Goal: Communication & Community: Connect with others

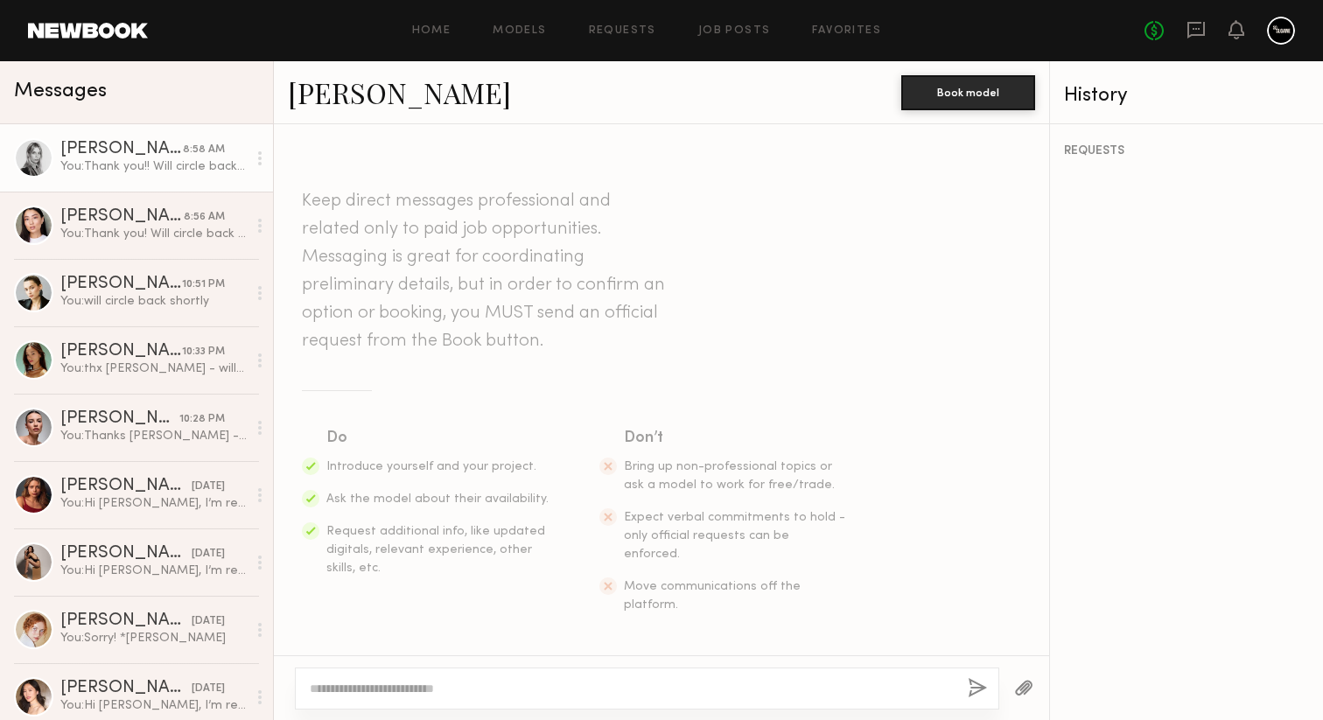
scroll to position [2601, 0]
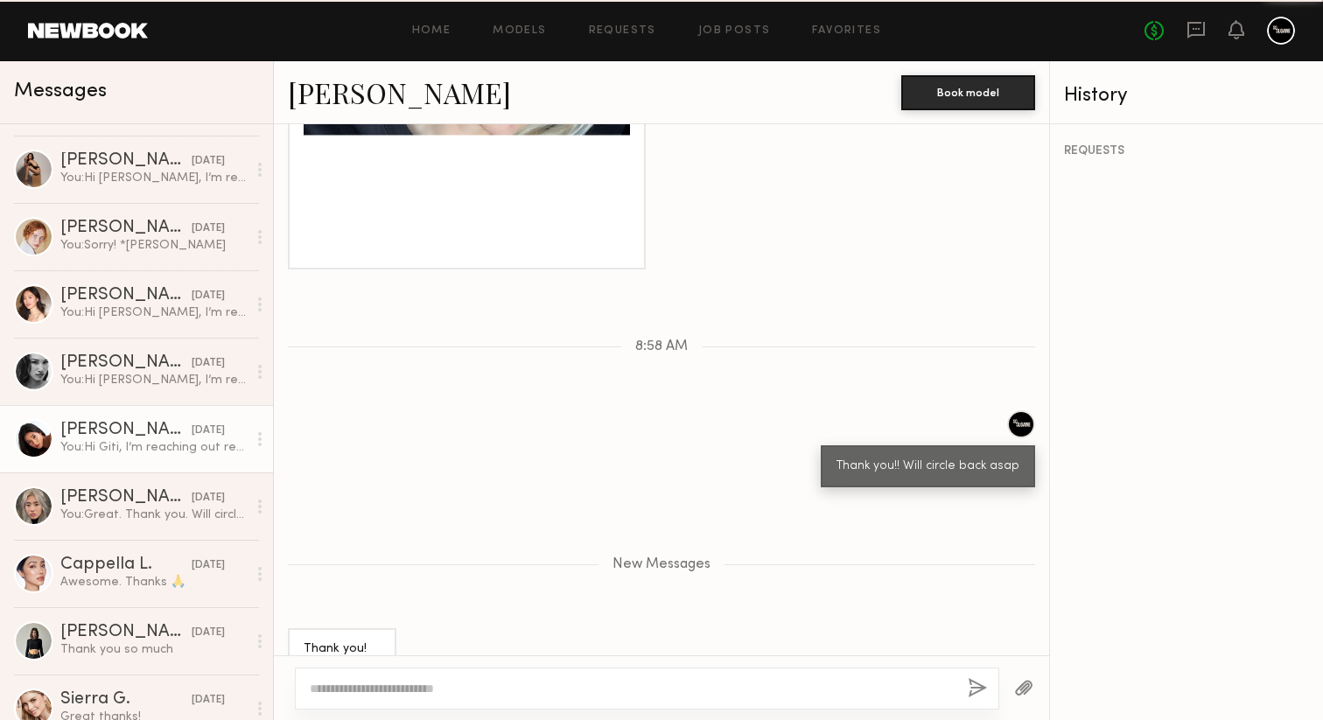
scroll to position [407, 0]
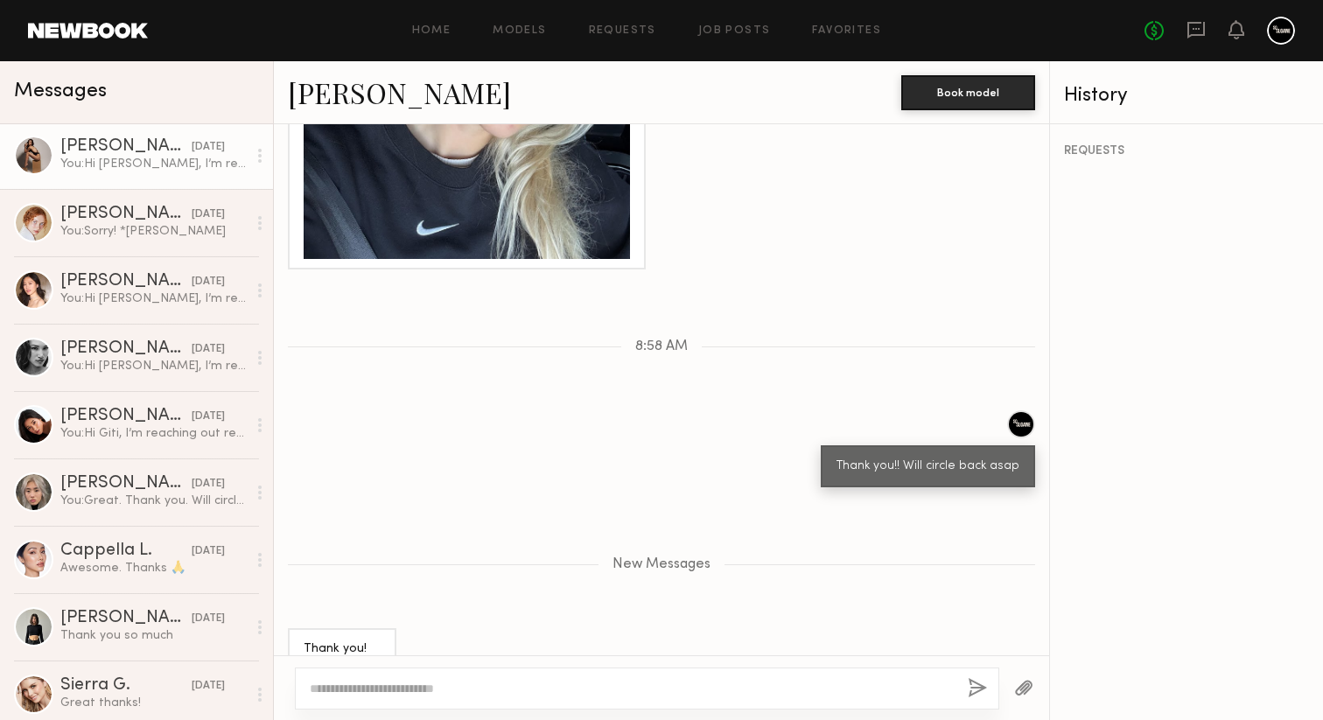
click at [144, 177] on link "Claire A. yesterday You: Hi Claire, I’m reaching out regarding your interest fo…" at bounding box center [136, 155] width 273 height 67
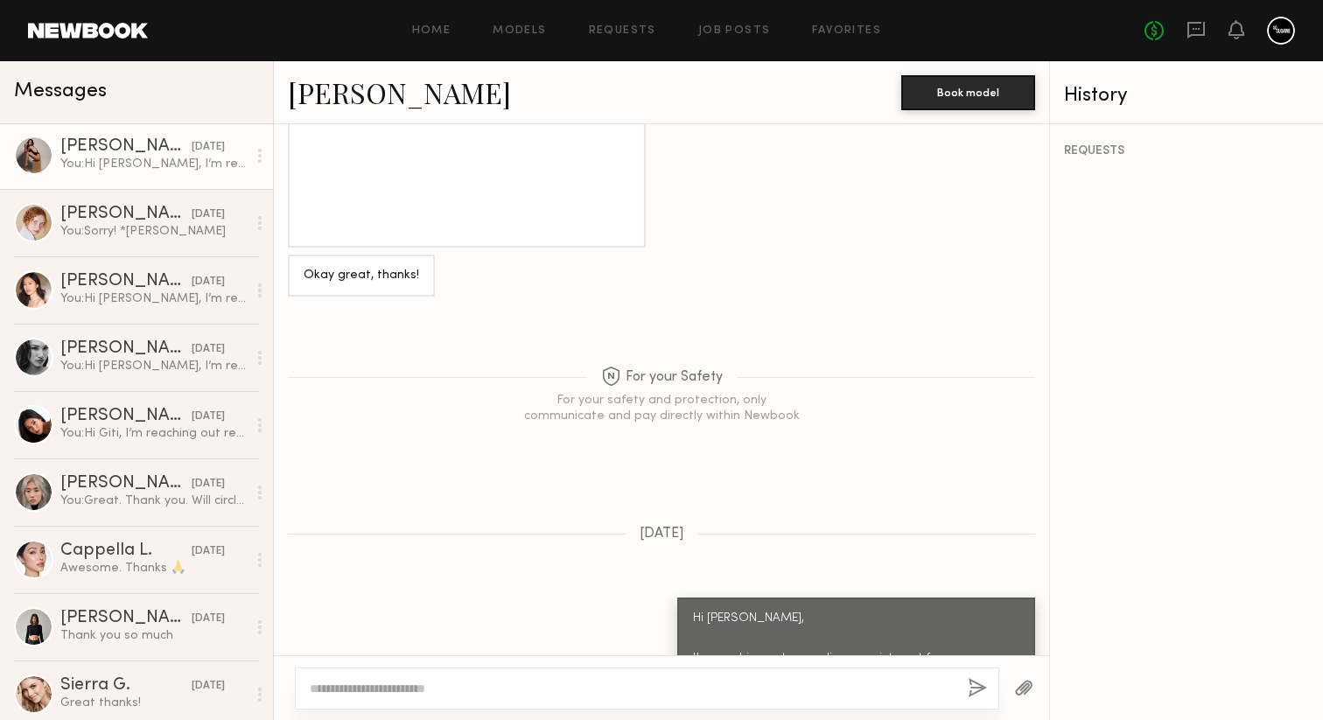
scroll to position [3057, 0]
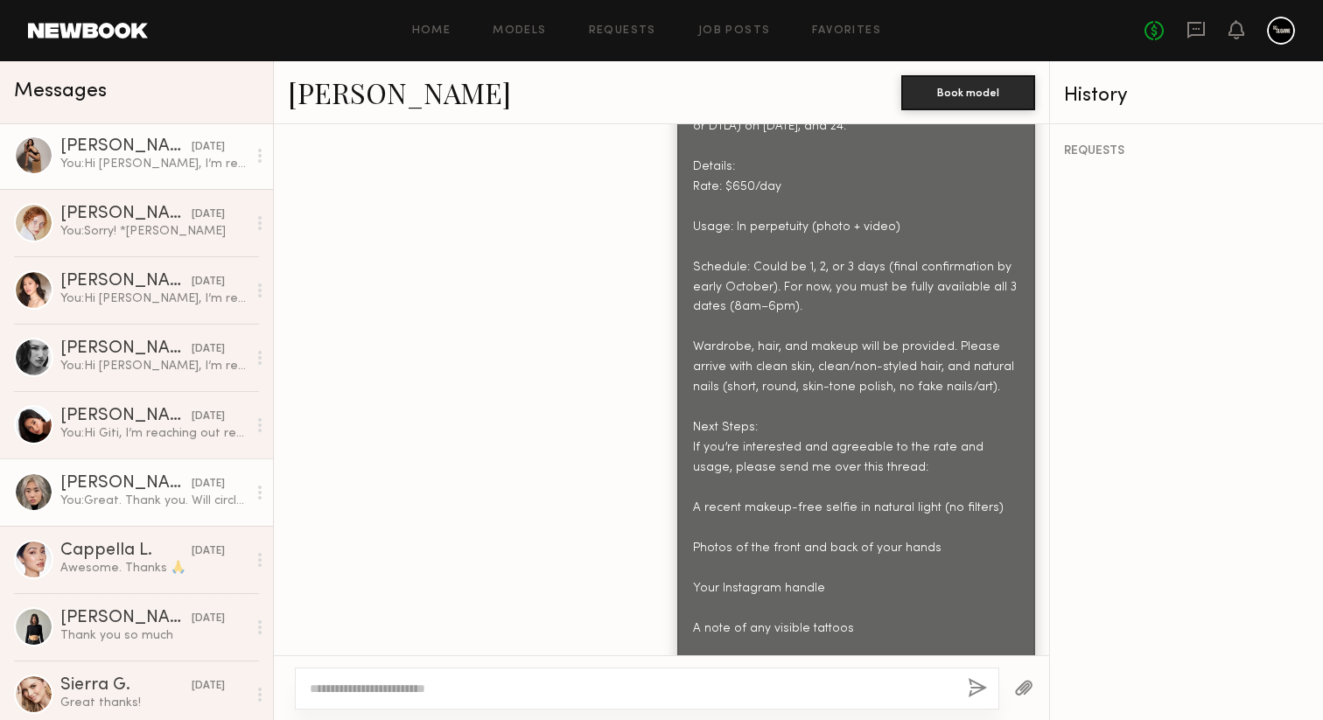
click at [187, 503] on div "You: Great. Thank you. Will circle back shortly" at bounding box center [153, 501] width 186 height 17
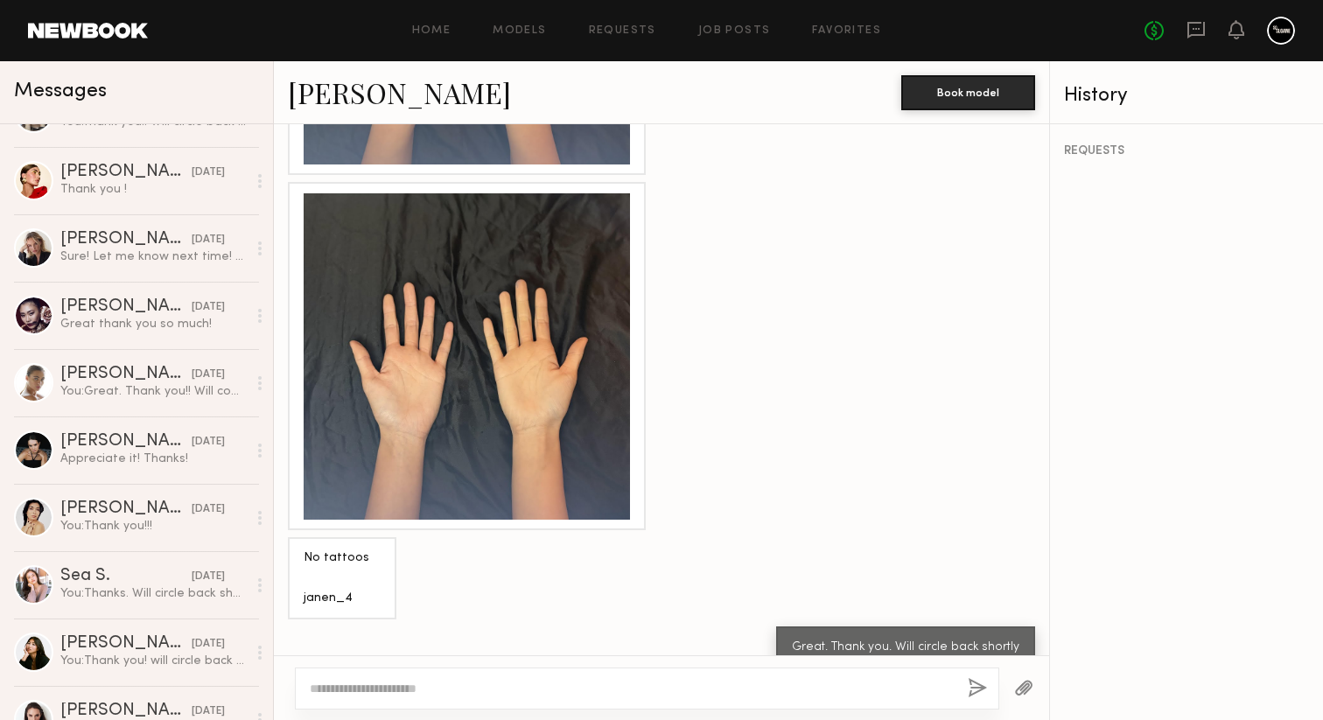
scroll to position [1326, 0]
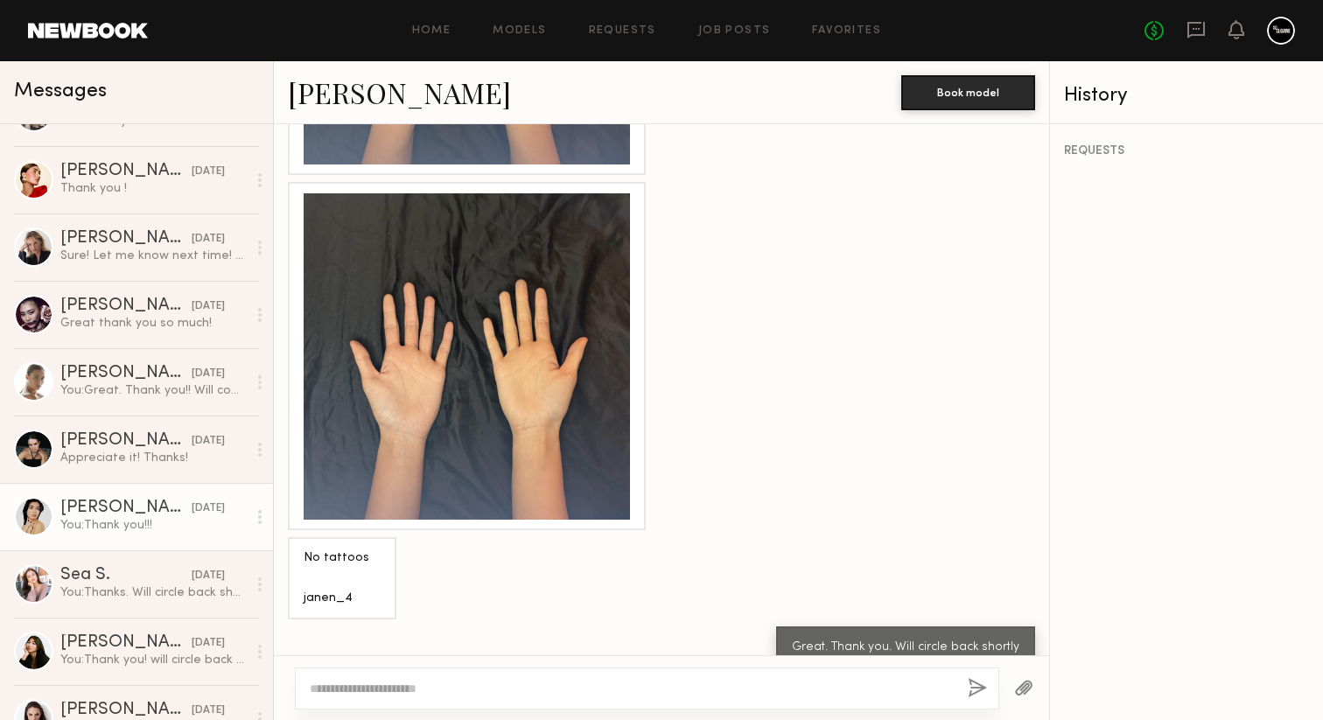
click at [156, 522] on div "You: Thank you!!!" at bounding box center [153, 525] width 186 height 17
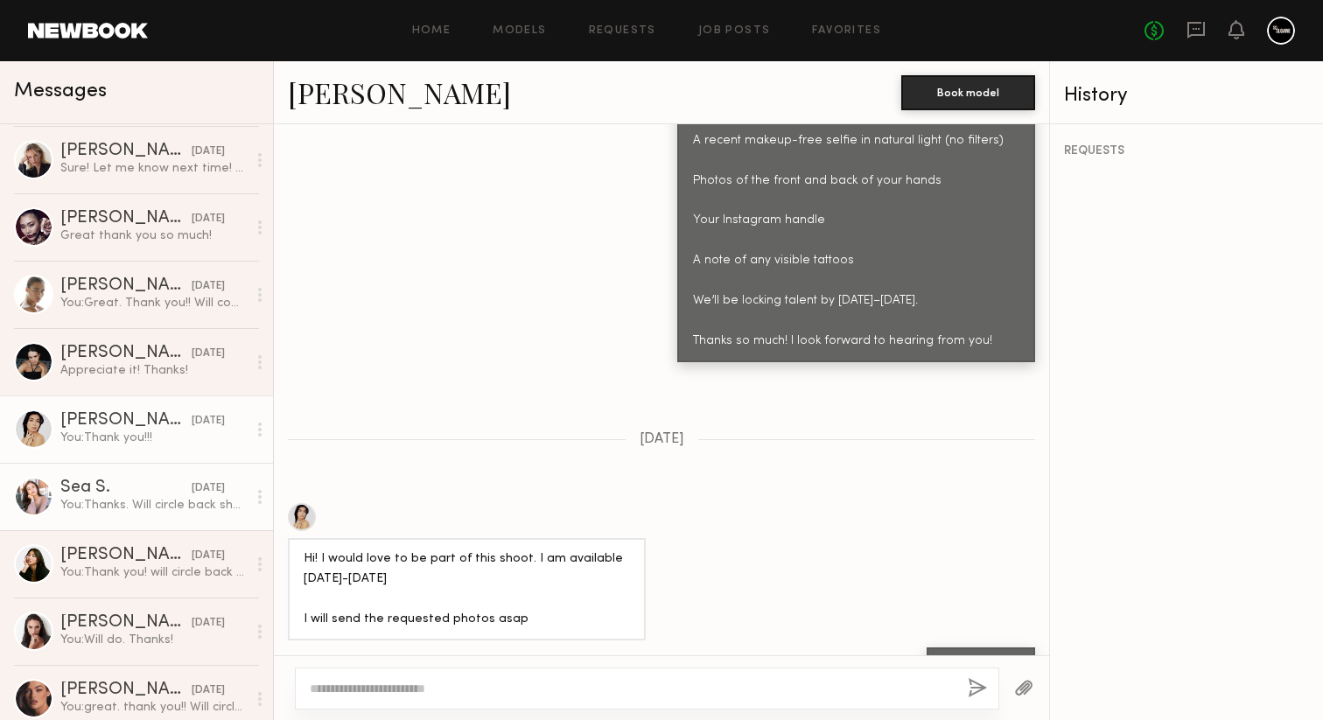
scroll to position [1475, 0]
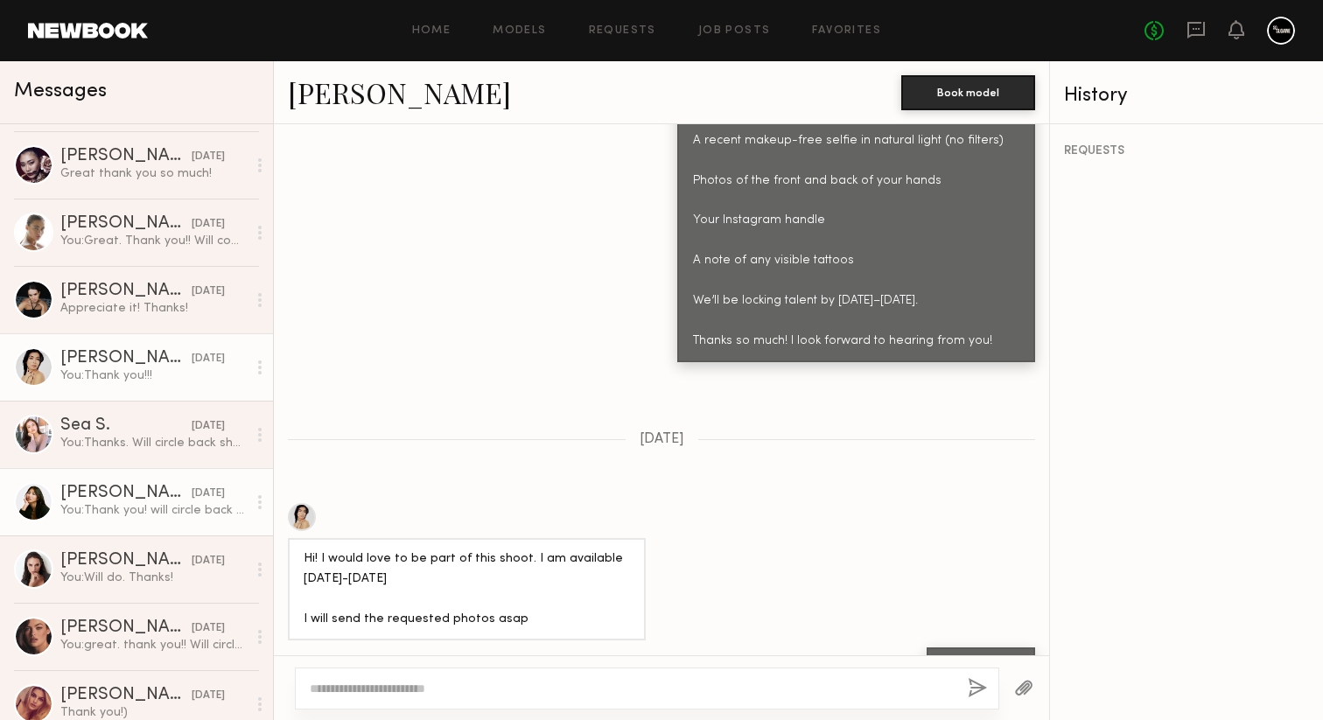
click at [158, 512] on div "You: Thank you! will circle back shortly!" at bounding box center [153, 510] width 186 height 17
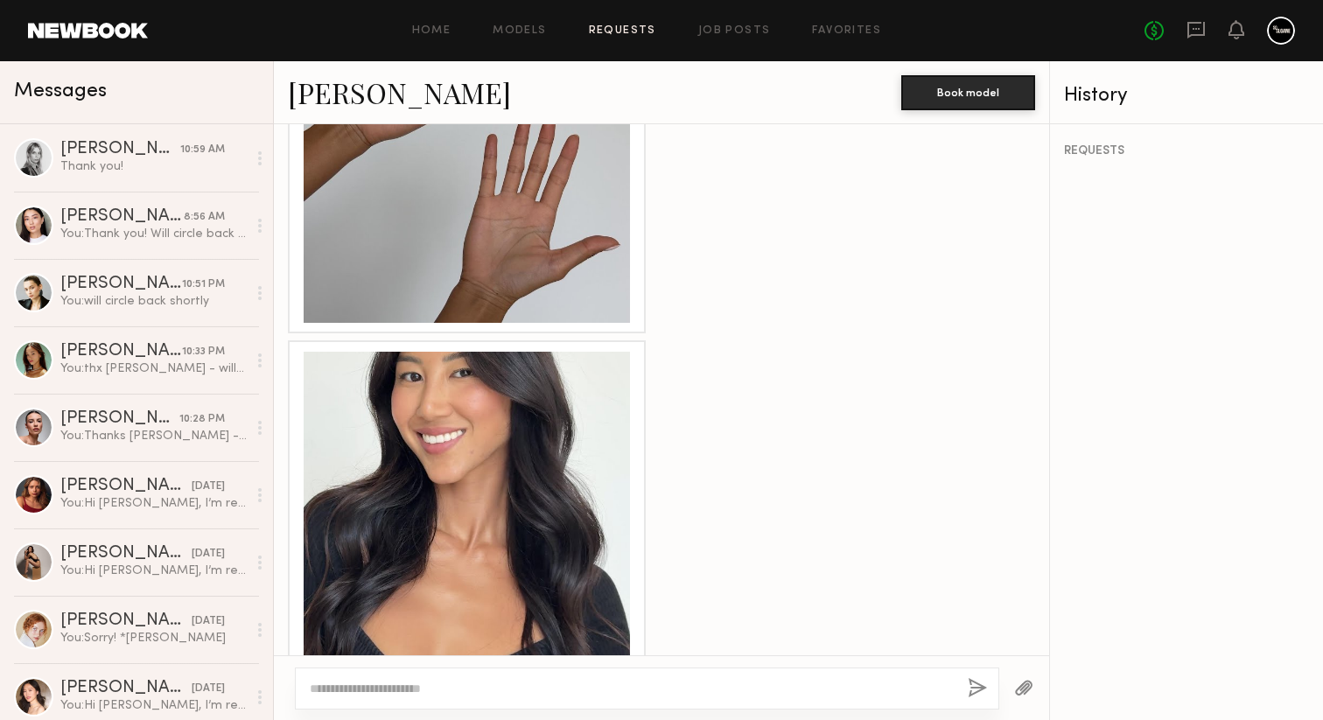
click at [624, 32] on link "Requests" at bounding box center [622, 30] width 67 height 11
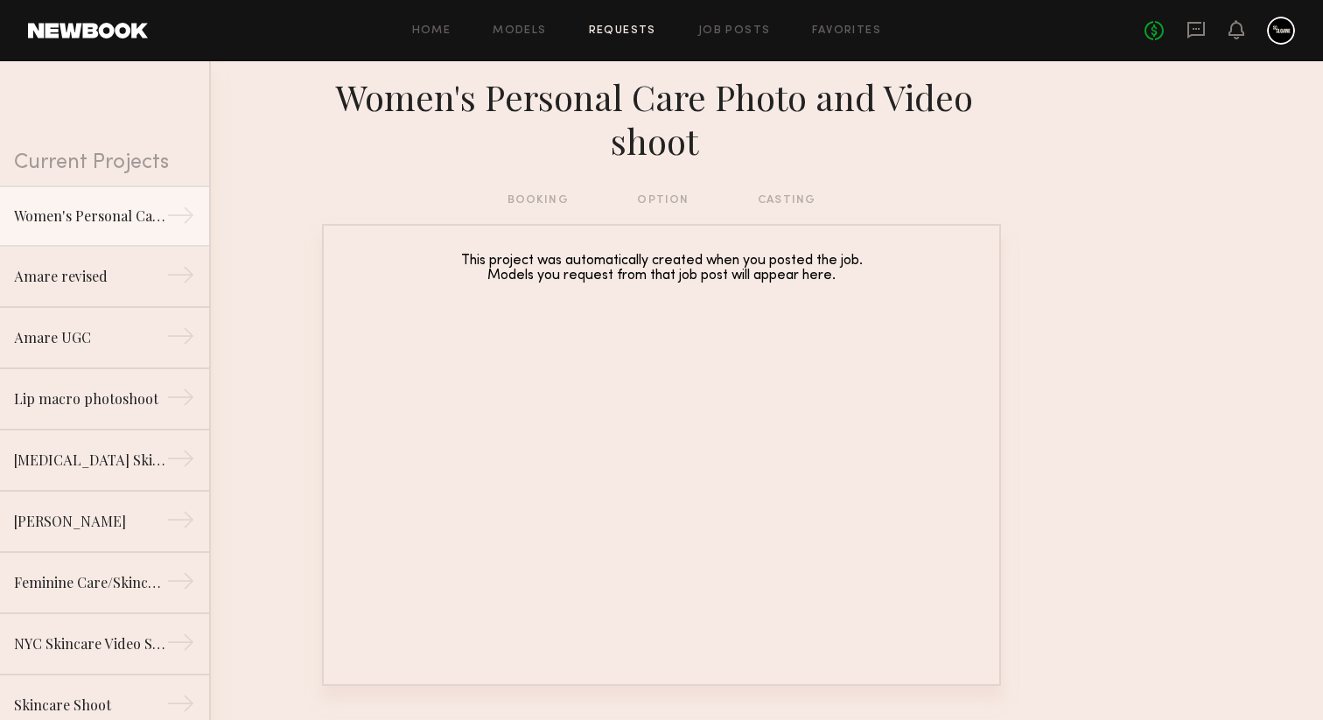
click at [717, 47] on header "Home Models Requests Job Posts Favorites Sign Out No fees up to $5,000" at bounding box center [661, 30] width 1323 height 61
click at [719, 35] on link "Job Posts" at bounding box center [734, 30] width 73 height 11
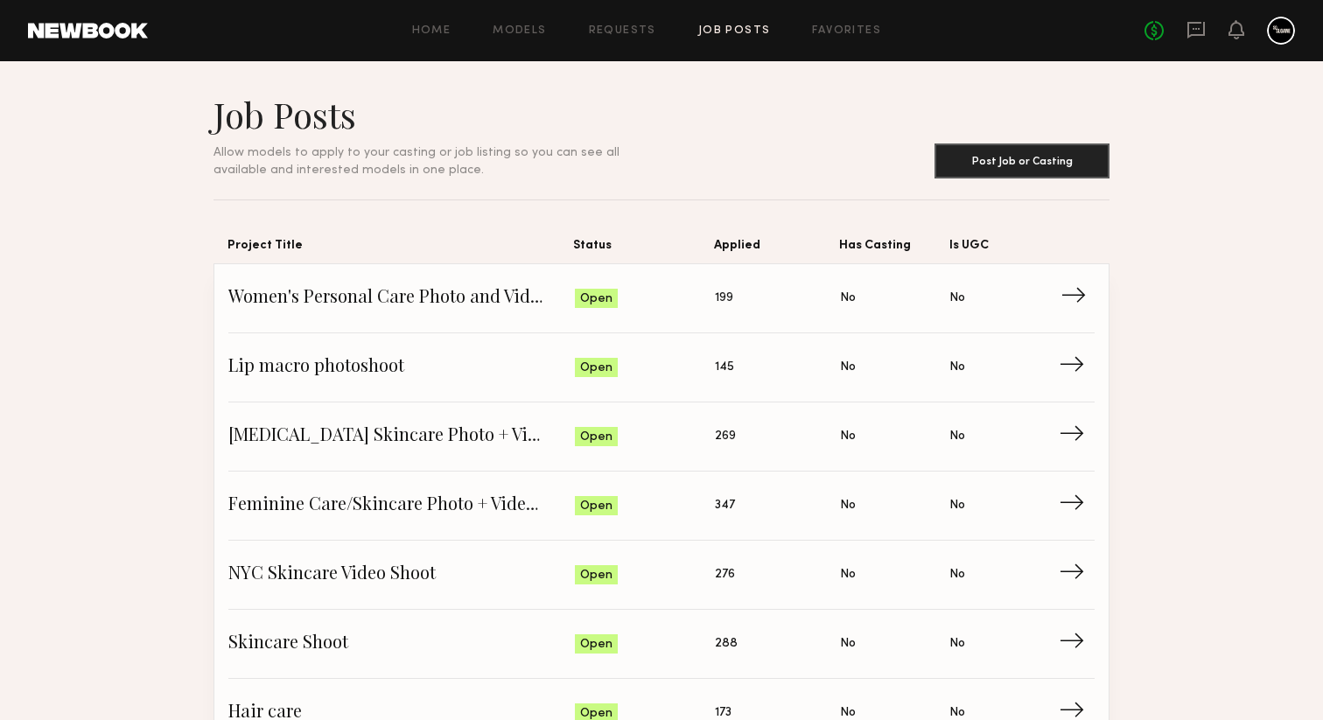
click at [417, 300] on span "Women's Personal Care Photo and Video shoot" at bounding box center [401, 298] width 346 height 26
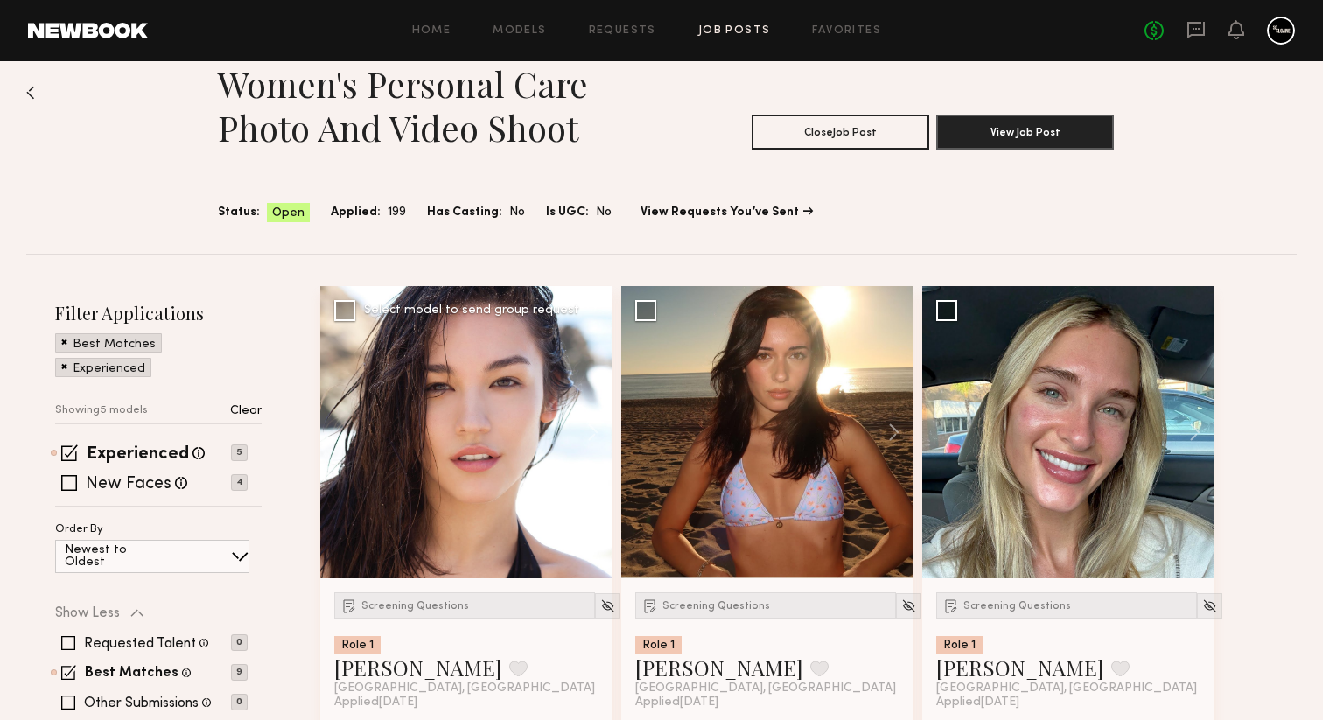
scroll to position [81, 0]
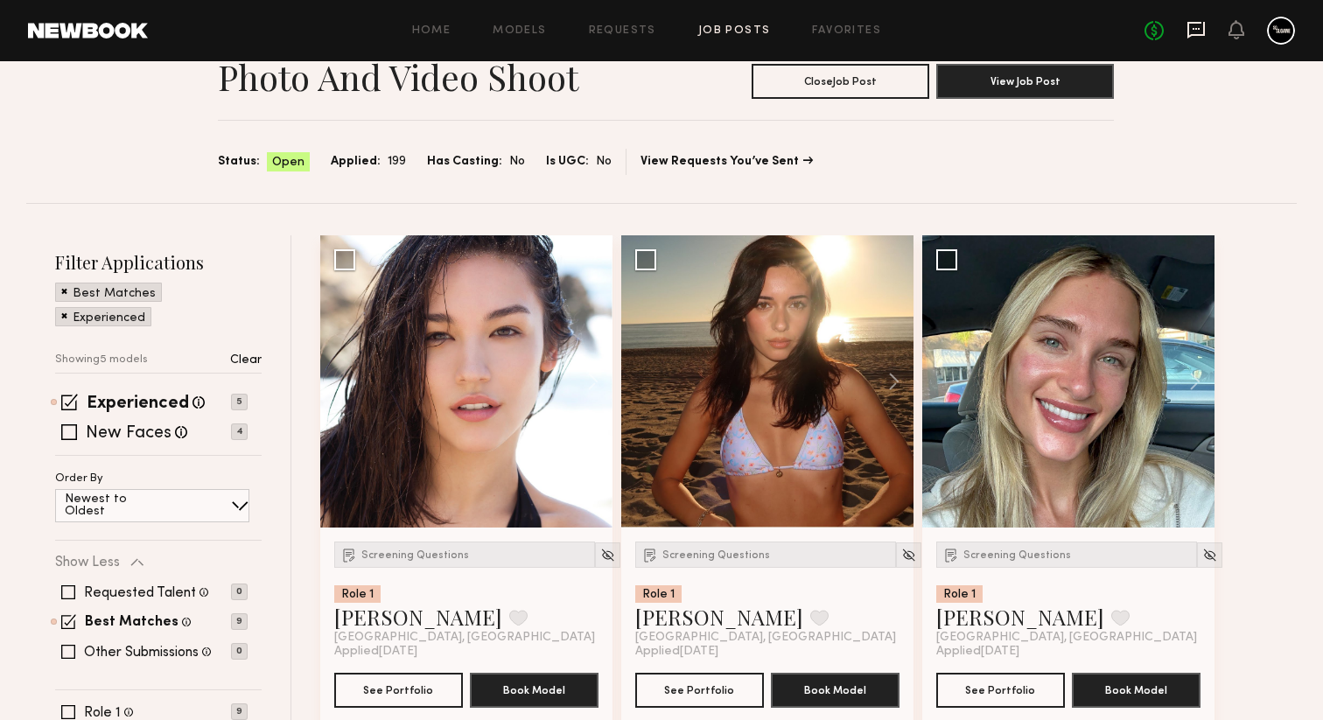
click at [1196, 38] on icon at bounding box center [1195, 29] width 19 height 19
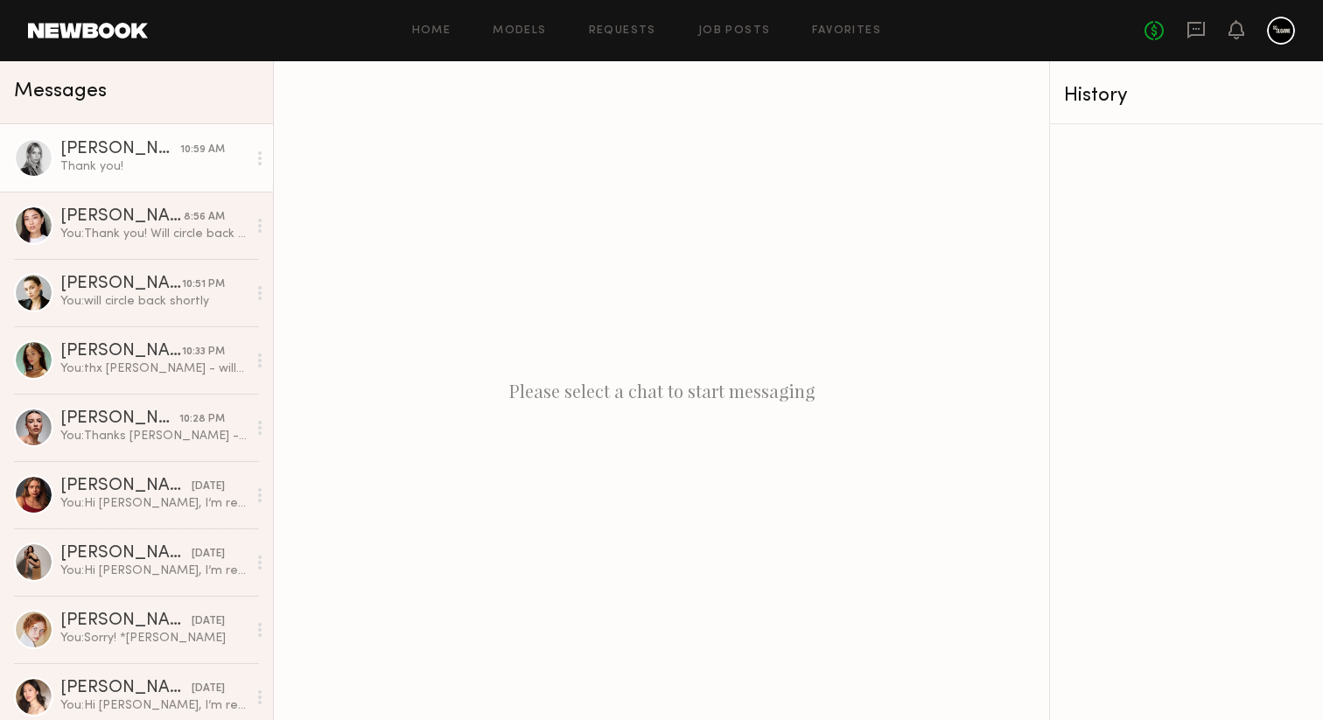
click at [175, 159] on div "Thank you!" at bounding box center [153, 166] width 186 height 17
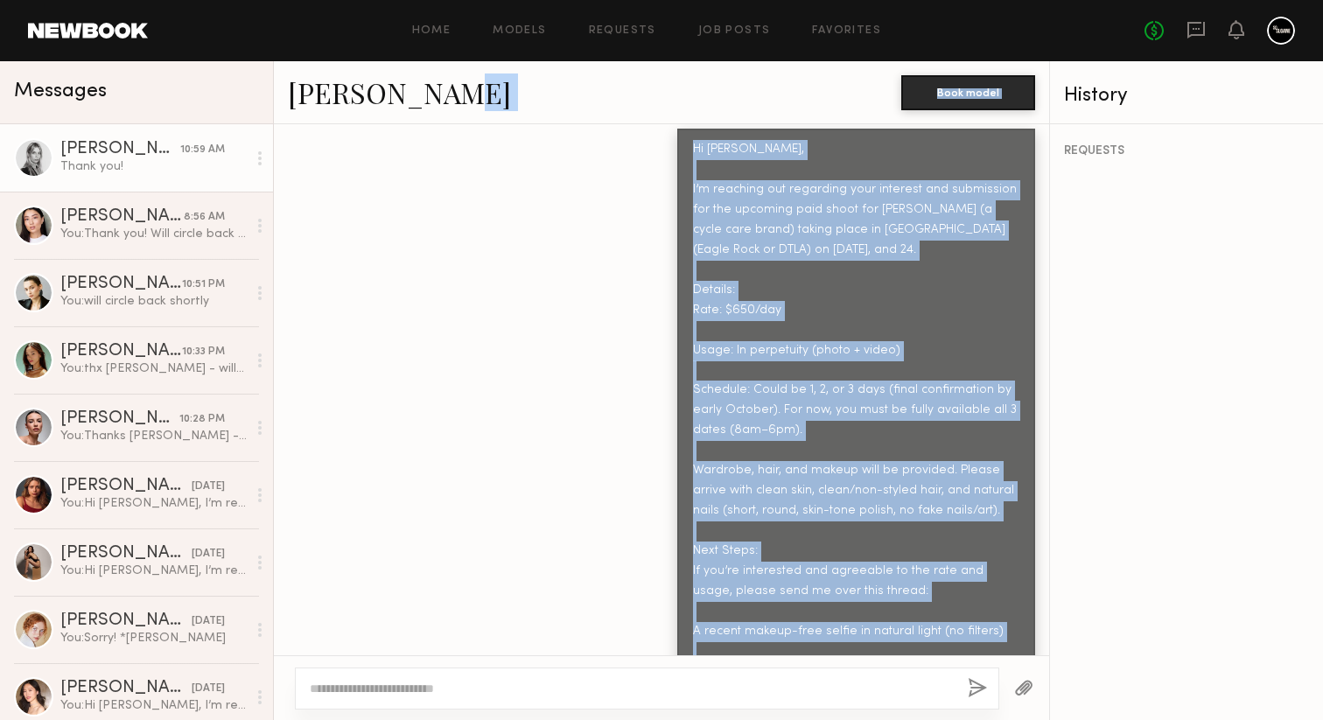
scroll to position [596, 0]
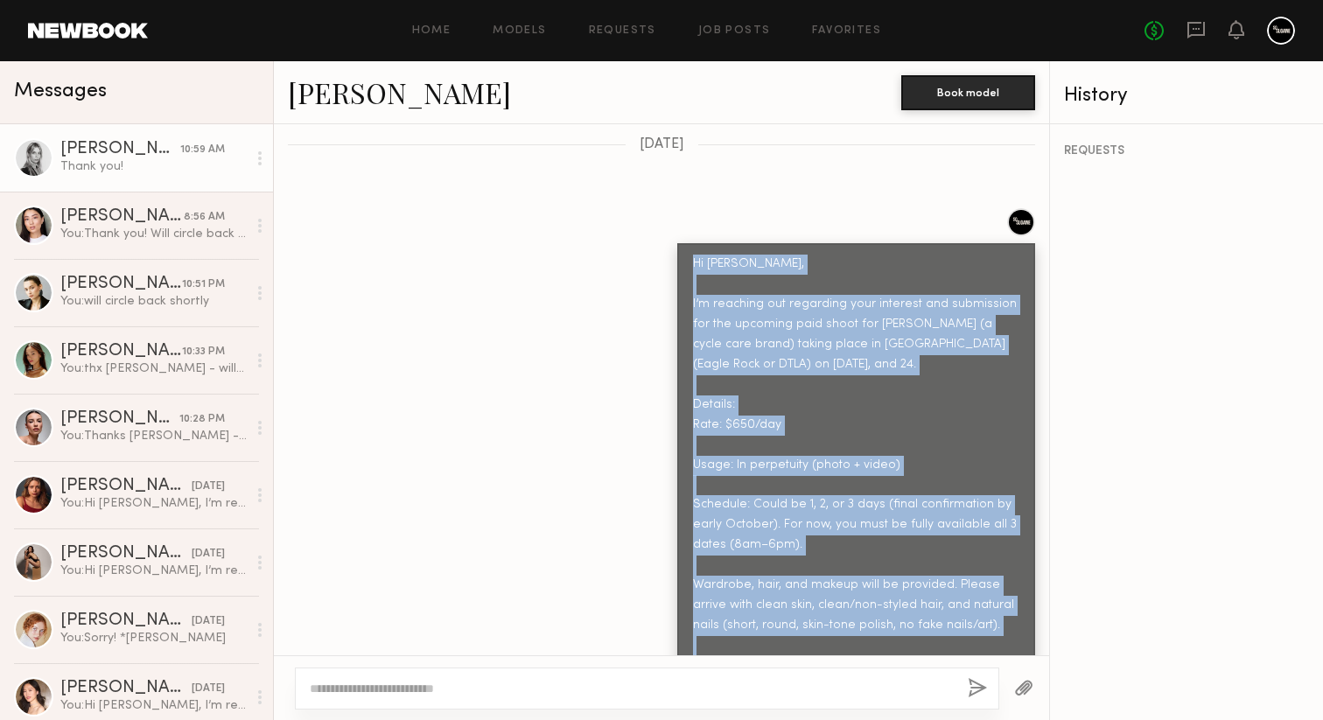
drag, startPoint x: 991, startPoint y: 561, endPoint x: 688, endPoint y: 237, distance: 443.8
click at [688, 243] on div "Hi Veronika, I’m reaching out regarding your interest and submission for the up…" at bounding box center [856, 605] width 358 height 724
copy div "Hi Veronika, I’m reaching out regarding your interest and submission for the up…"
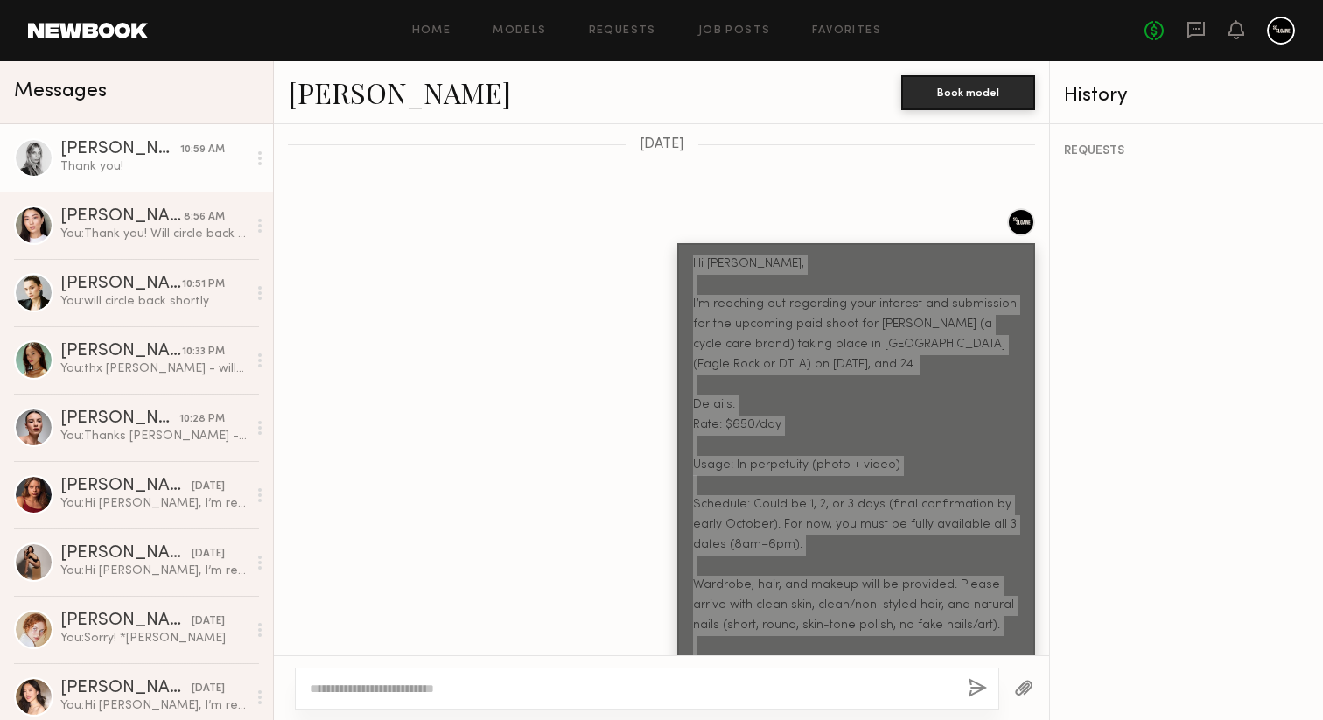
drag, startPoint x: 709, startPoint y: 230, endPoint x: 914, endPoint y: 4, distance: 305.3
click at [0, 0] on nb-messenger-layout "Home Models Requests Job Posts Favorites Sign Out No fees up to $5,000 Messages…" at bounding box center [661, 360] width 1323 height 720
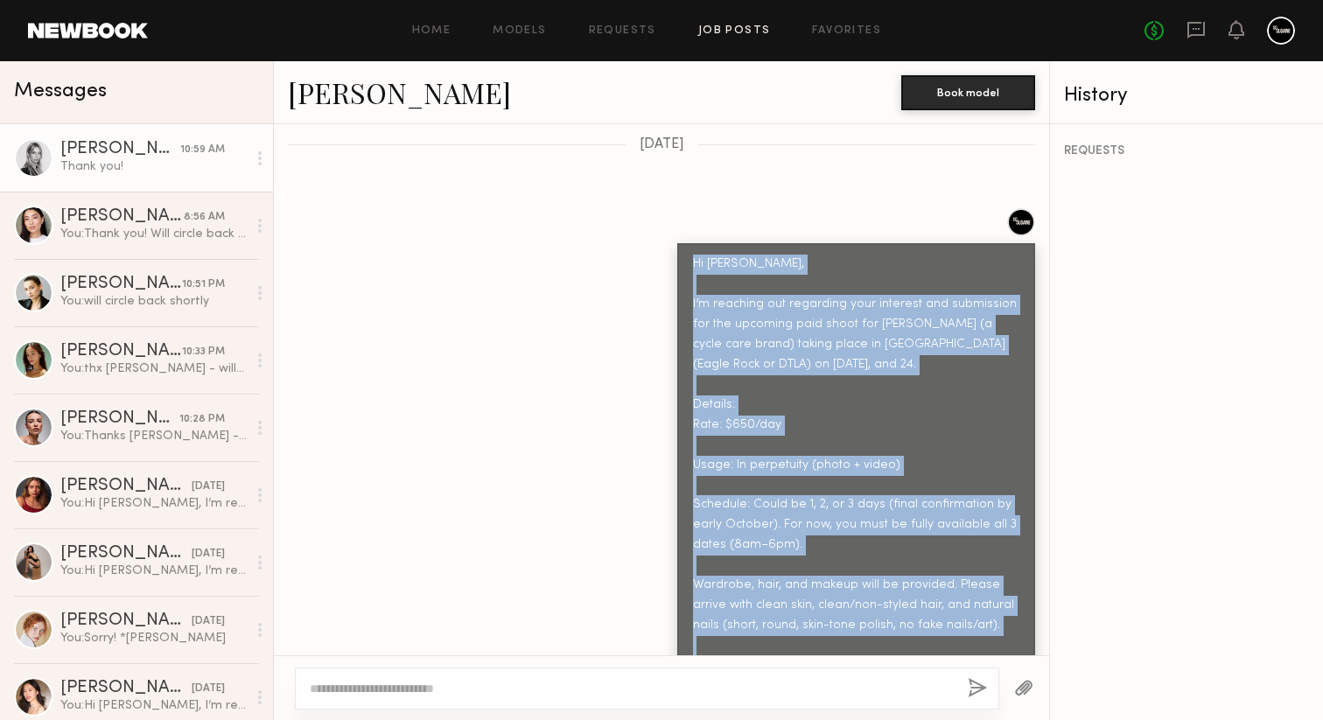
click at [722, 31] on link "Job Posts" at bounding box center [734, 30] width 73 height 11
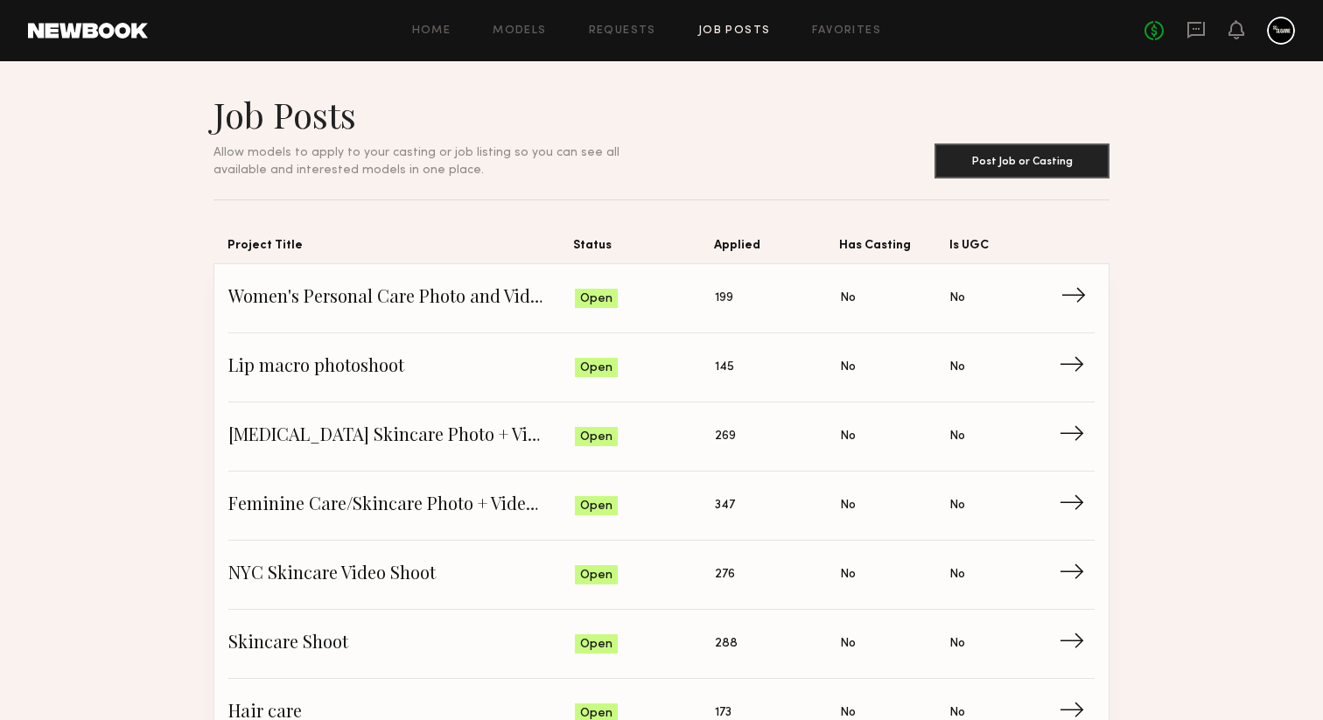
click at [401, 300] on span "Women's Personal Care Photo and Video shoot" at bounding box center [401, 298] width 346 height 26
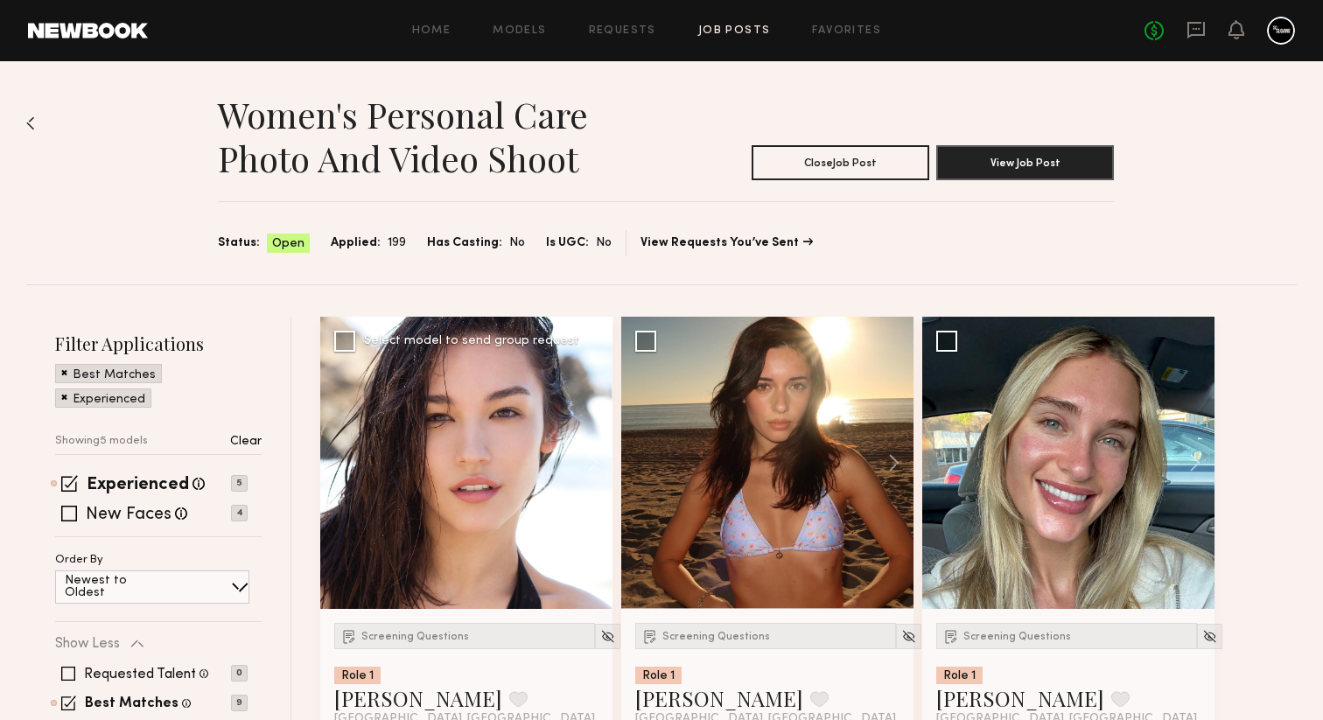
click at [457, 493] on div at bounding box center [466, 463] width 292 height 292
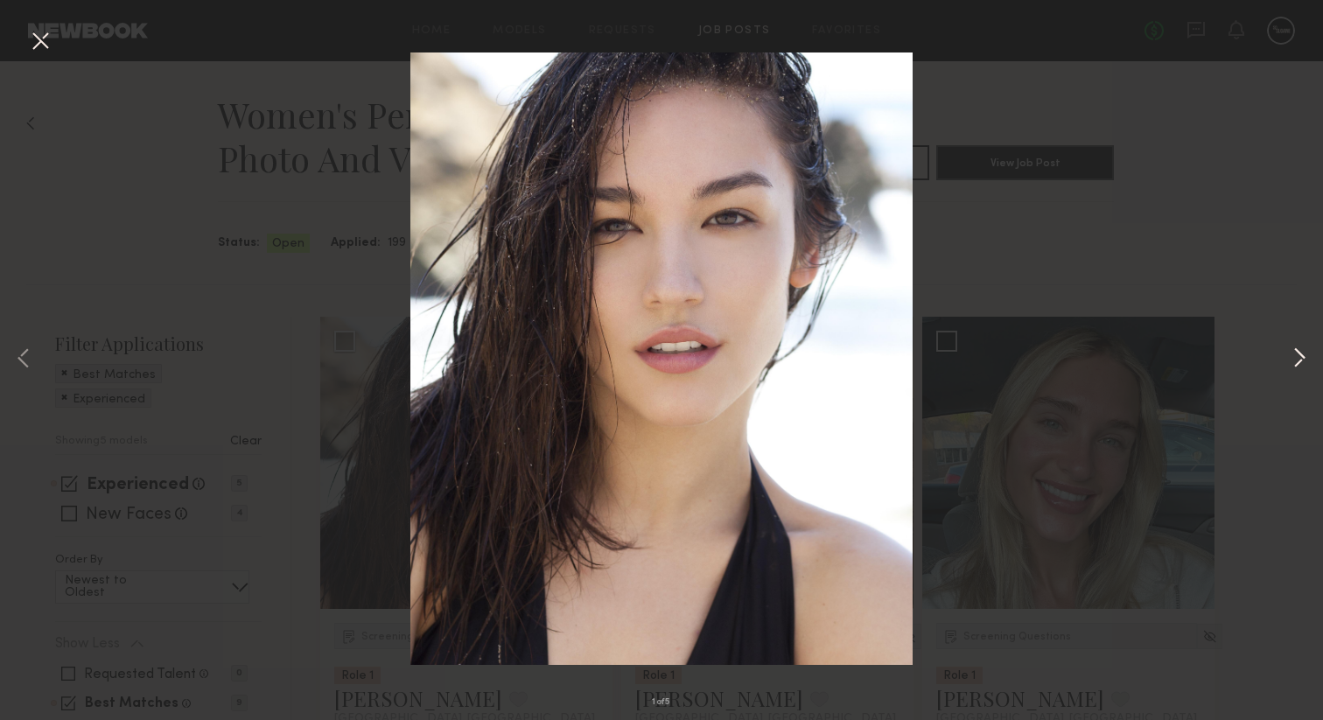
click at [1292, 350] on button at bounding box center [1299, 360] width 21 height 576
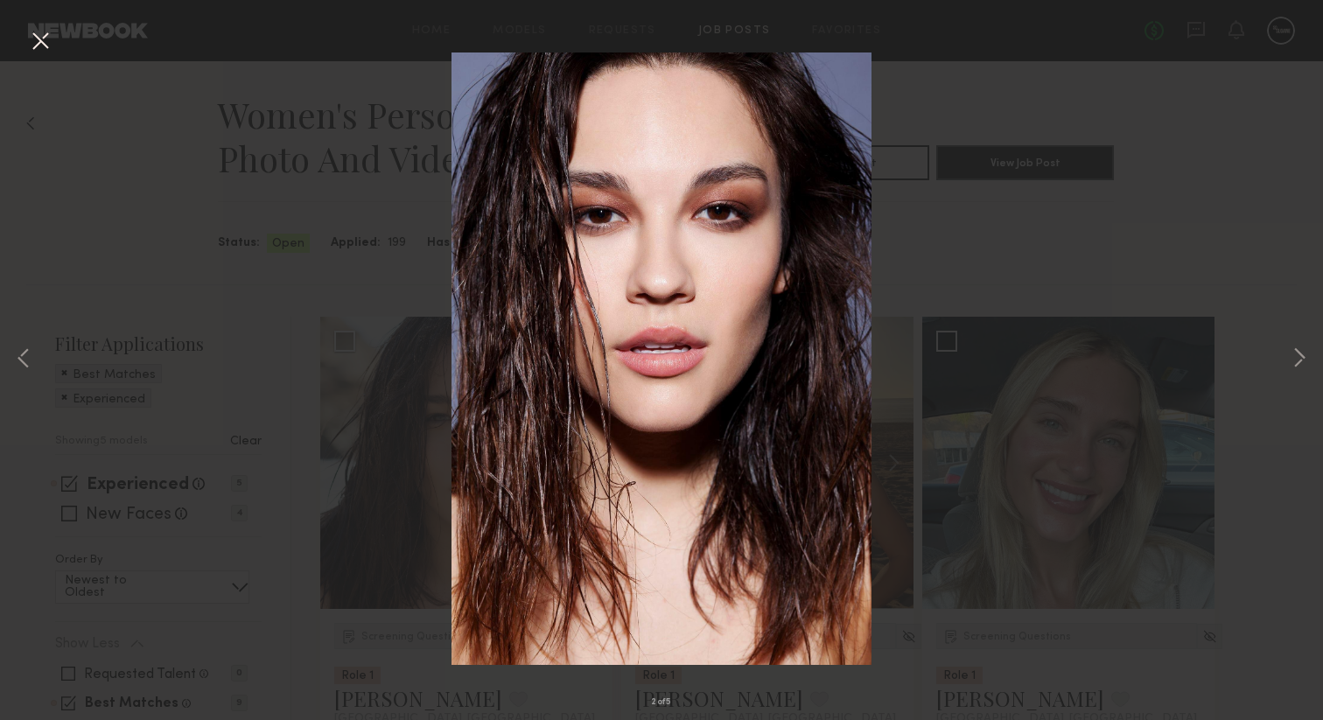
click at [45, 34] on button at bounding box center [40, 41] width 28 height 31
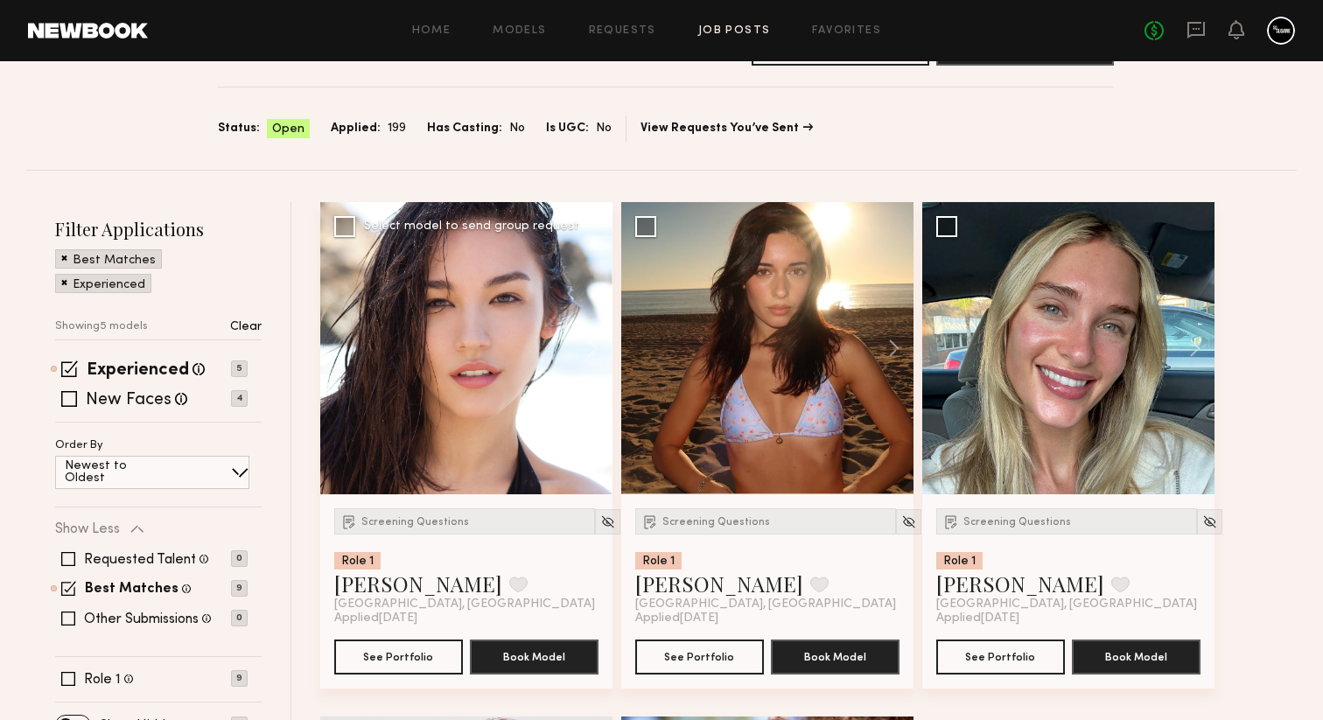
scroll to position [134, 0]
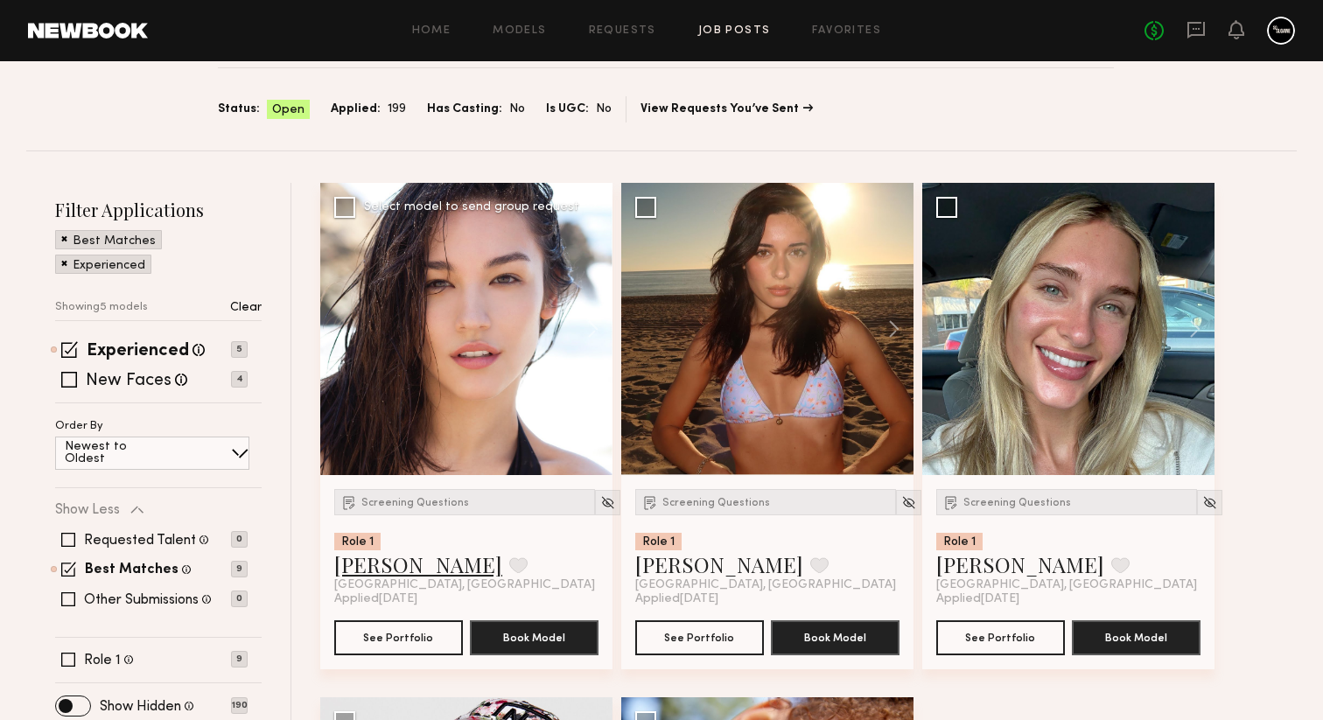
click at [379, 565] on link "Jenny P." at bounding box center [418, 564] width 168 height 28
click at [600, 504] on img at bounding box center [607, 502] width 15 height 15
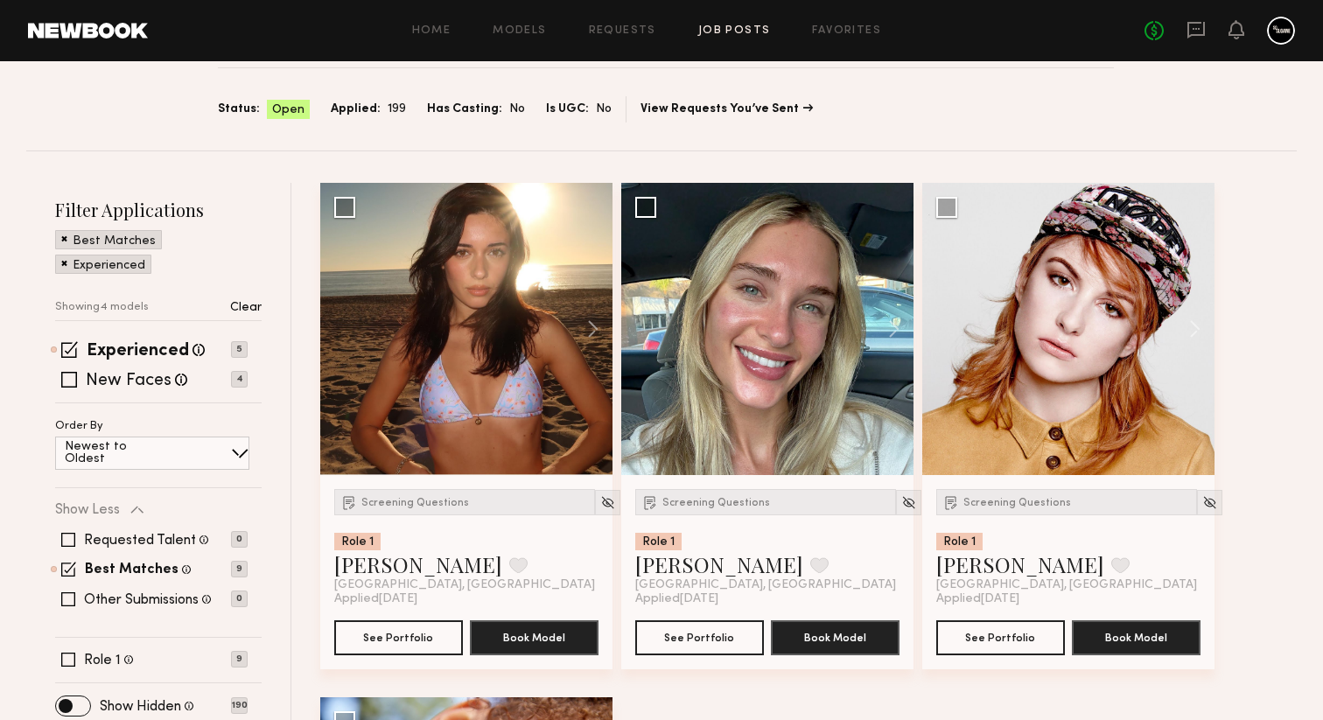
click at [600, 504] on img at bounding box center [607, 502] width 15 height 15
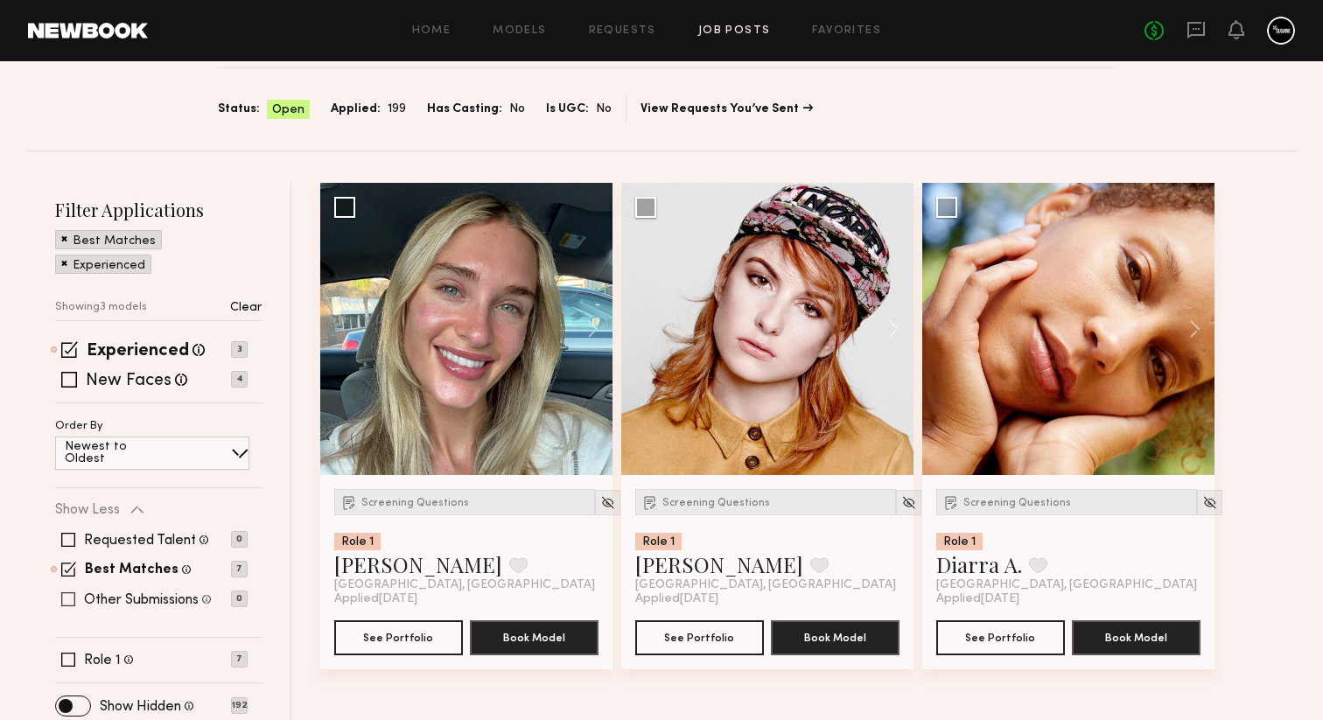
scroll to position [144, 0]
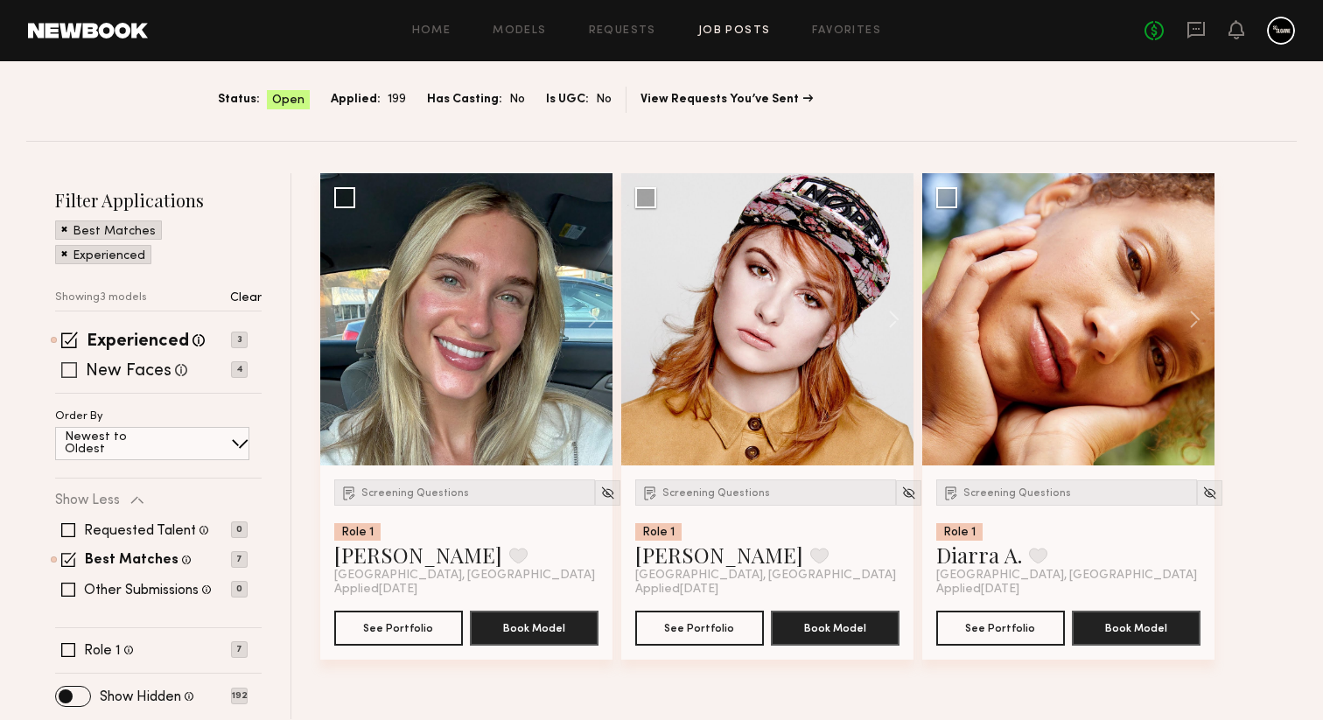
click at [71, 373] on span at bounding box center [69, 370] width 16 height 16
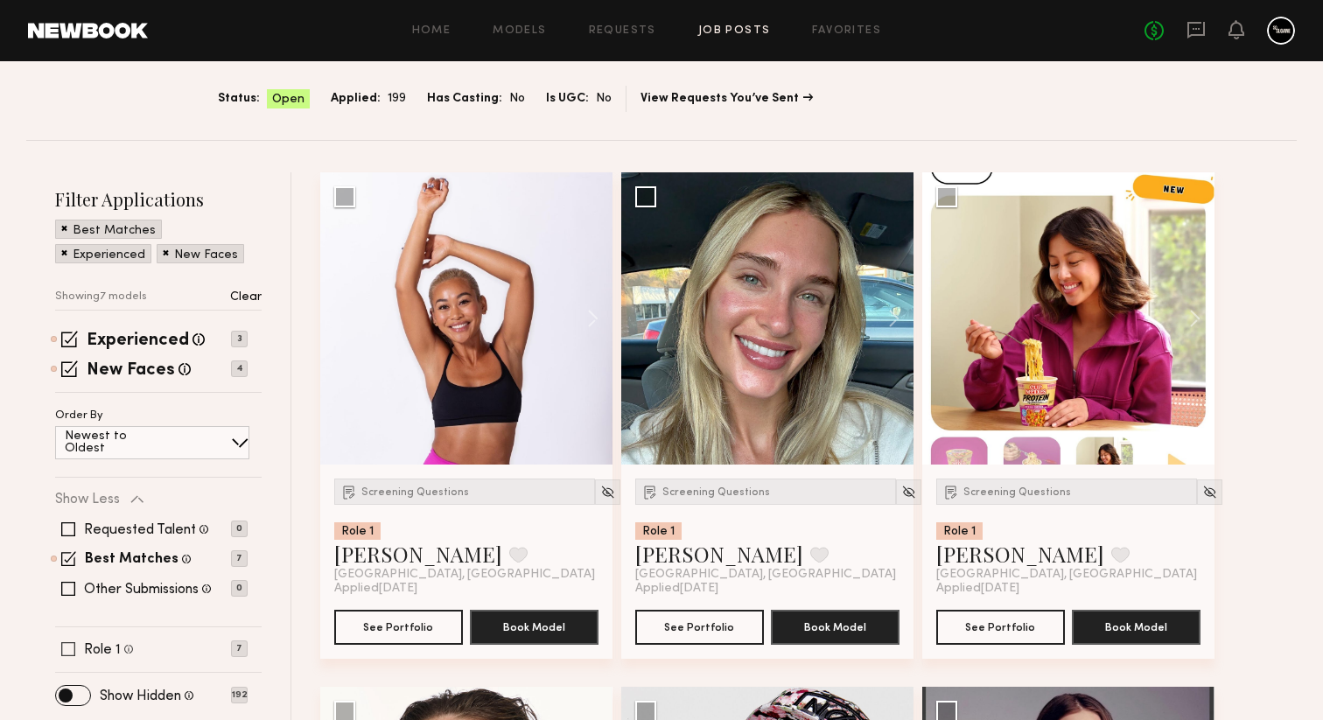
click at [67, 648] on span at bounding box center [68, 649] width 14 height 14
click at [600, 493] on img at bounding box center [607, 492] width 15 height 15
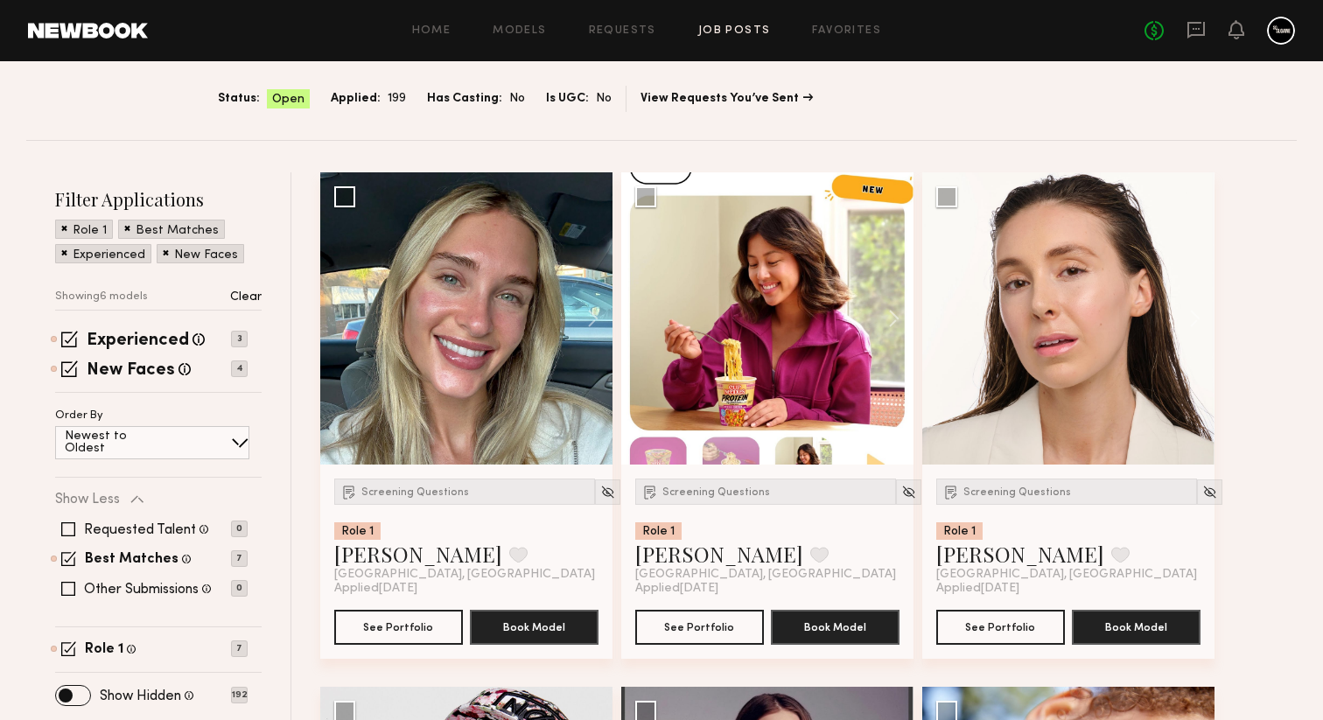
click at [600, 493] on img at bounding box center [607, 492] width 15 height 15
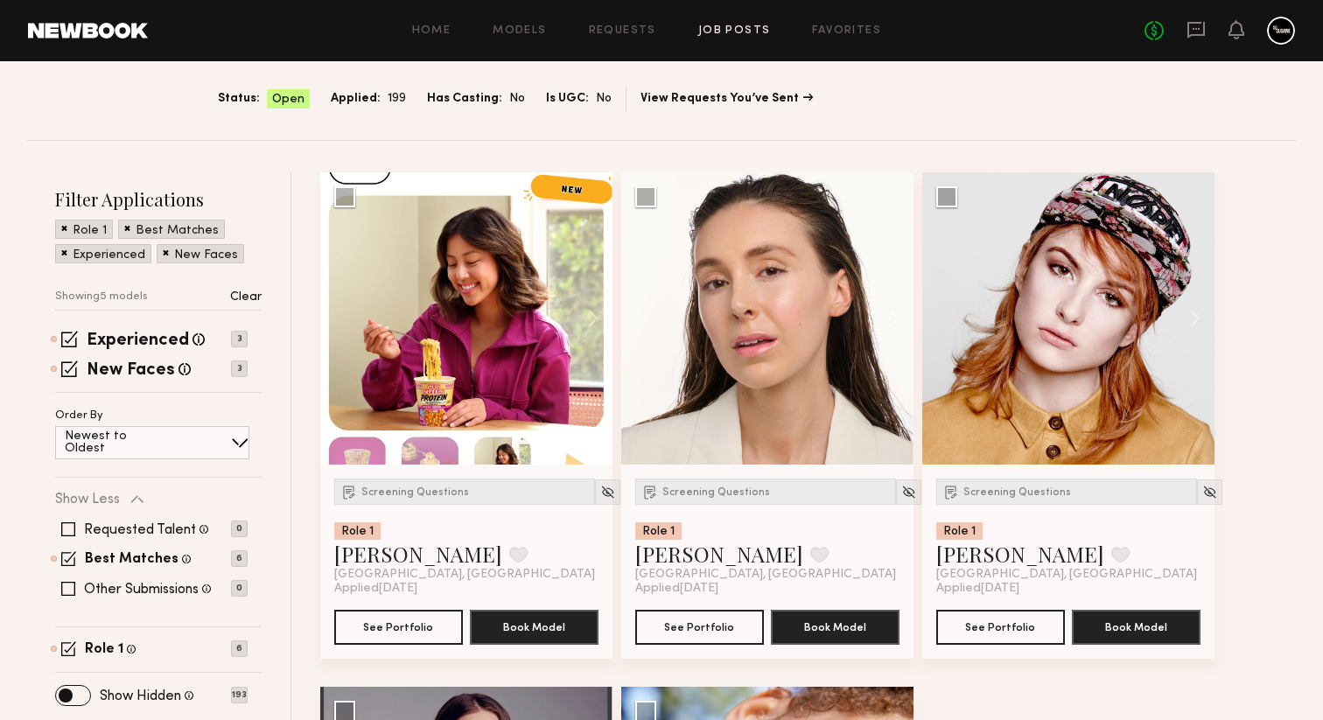
click at [600, 493] on img at bounding box center [607, 492] width 15 height 15
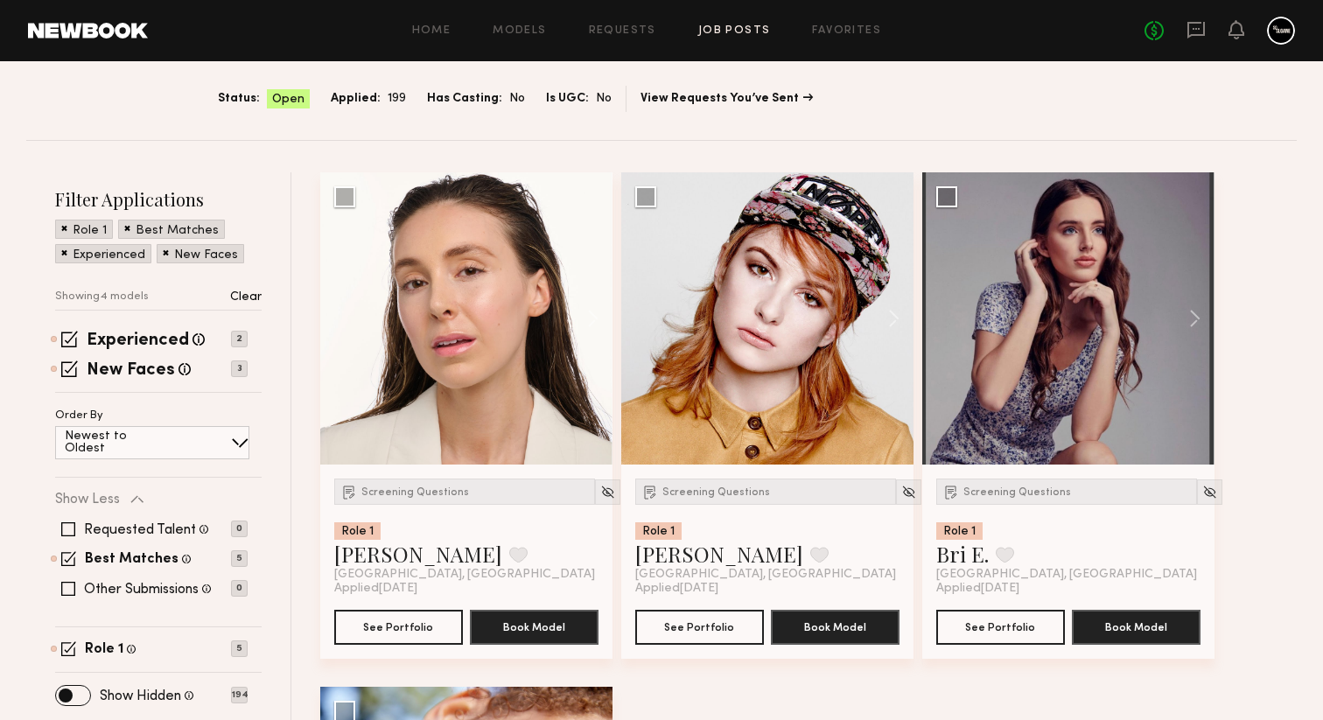
click at [600, 493] on img at bounding box center [607, 492] width 15 height 15
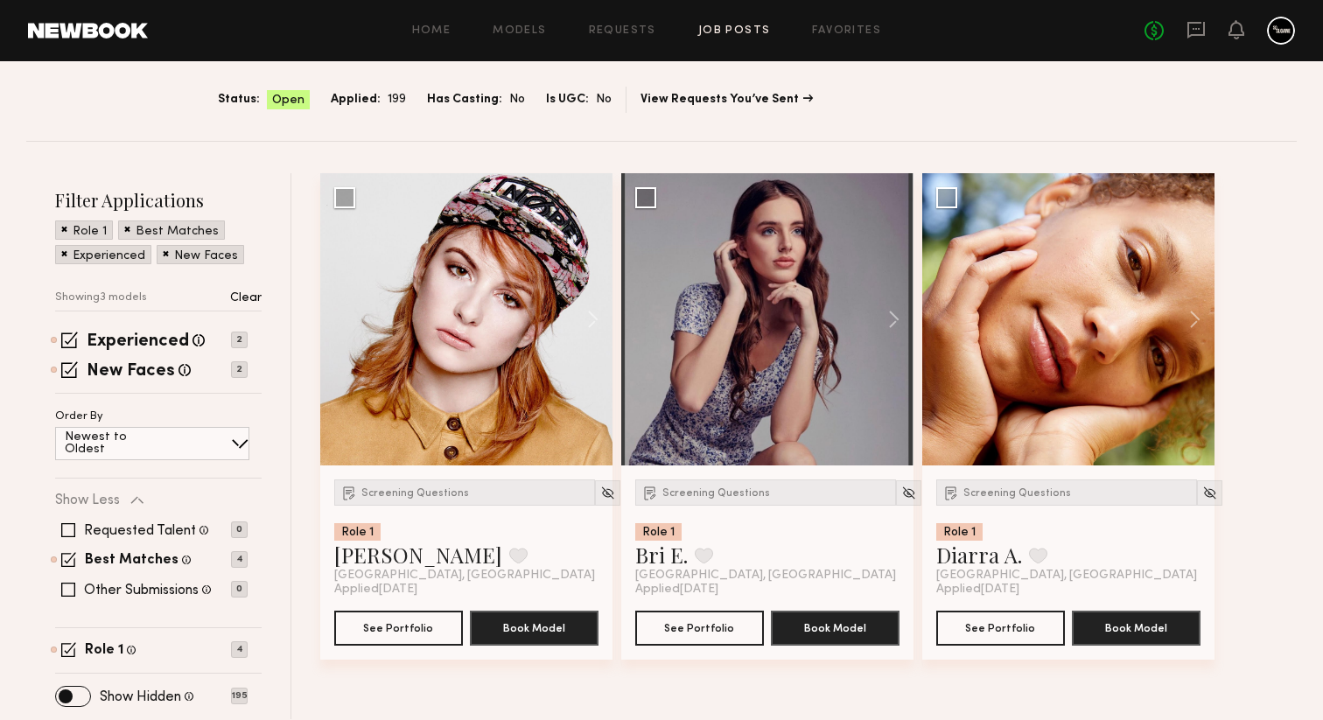
click at [600, 493] on img at bounding box center [607, 493] width 15 height 15
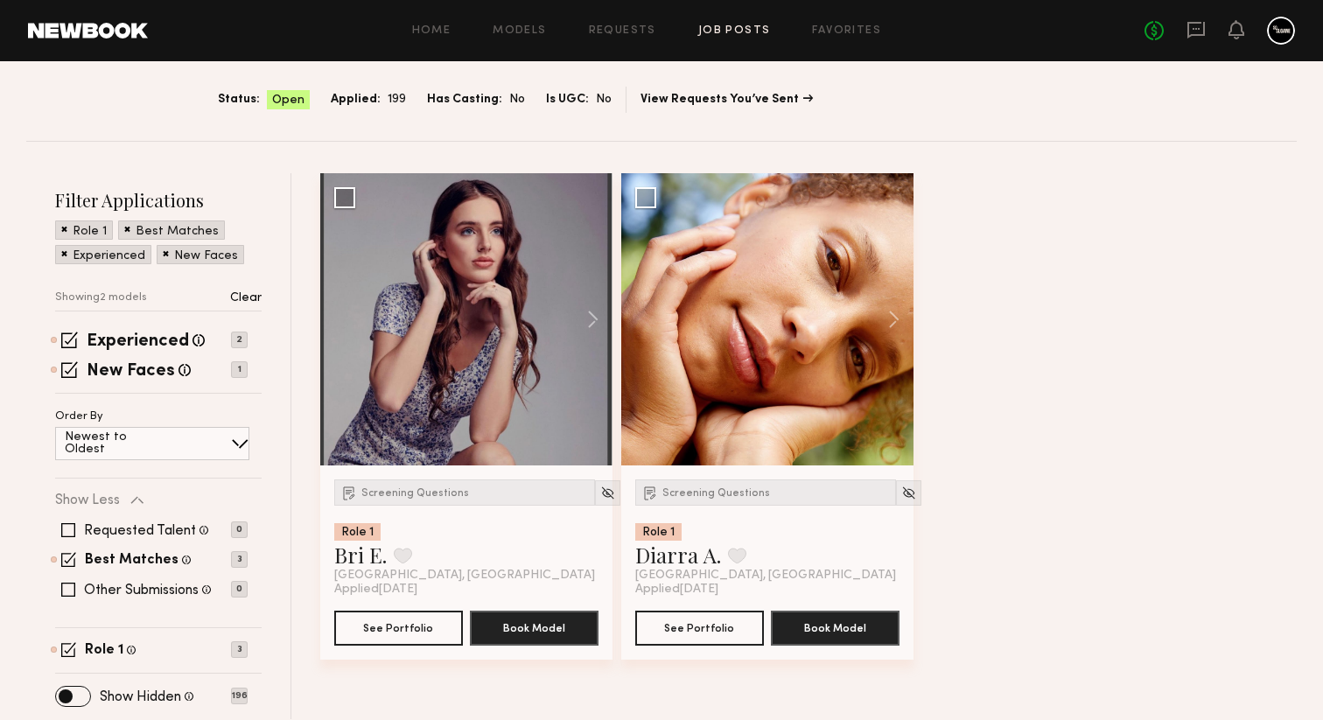
click at [600, 493] on img at bounding box center [607, 493] width 15 height 15
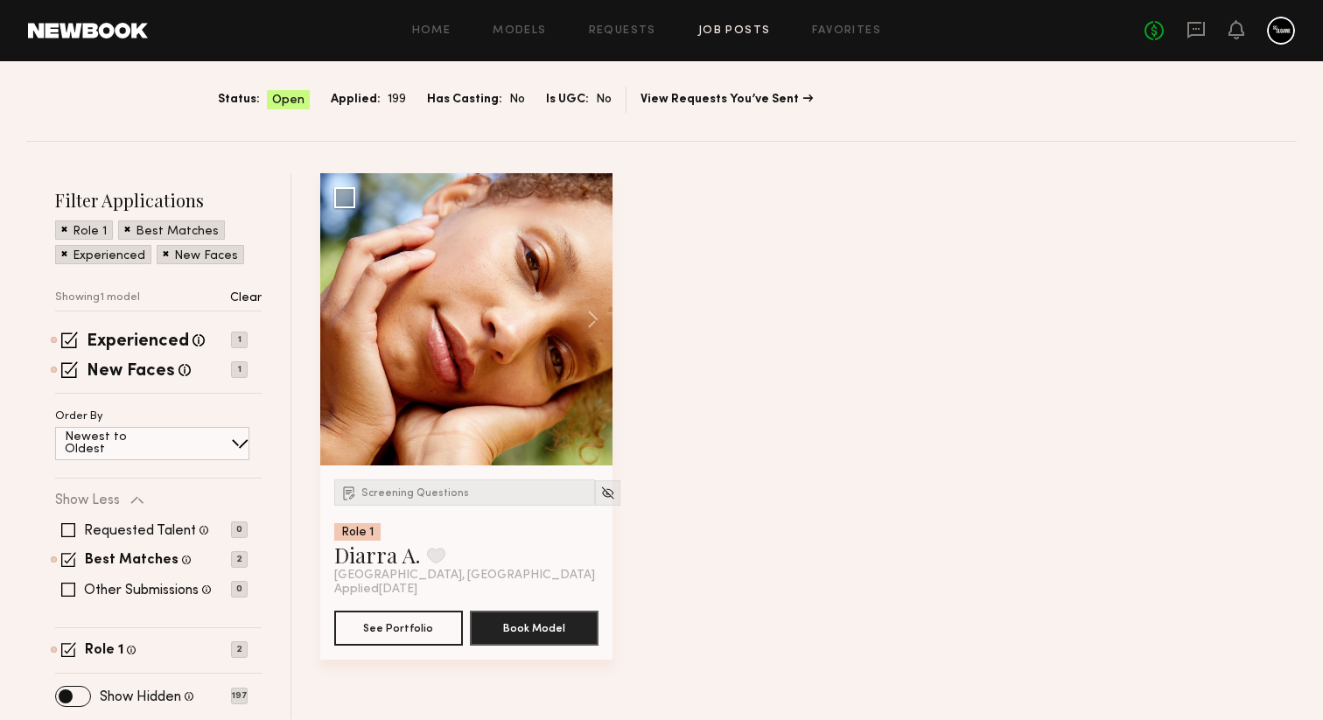
click at [600, 493] on img at bounding box center [607, 493] width 15 height 15
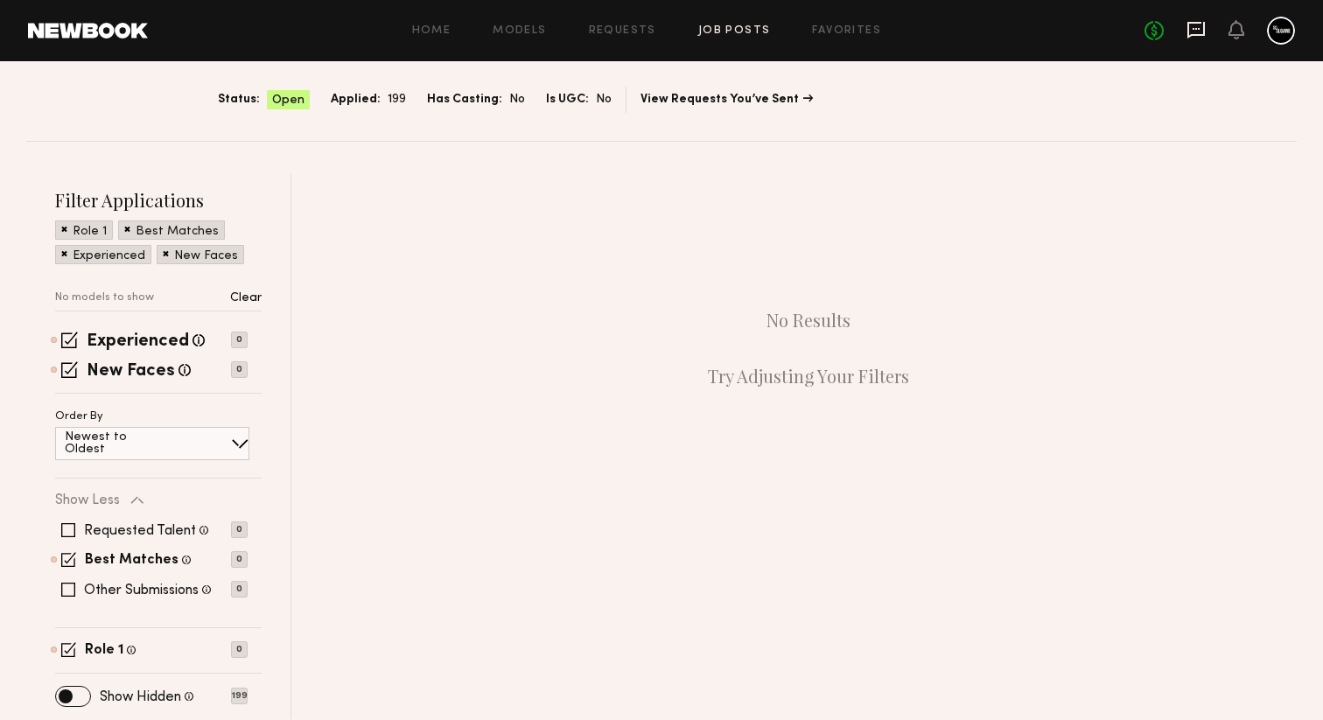
click at [1192, 26] on icon at bounding box center [1195, 29] width 19 height 19
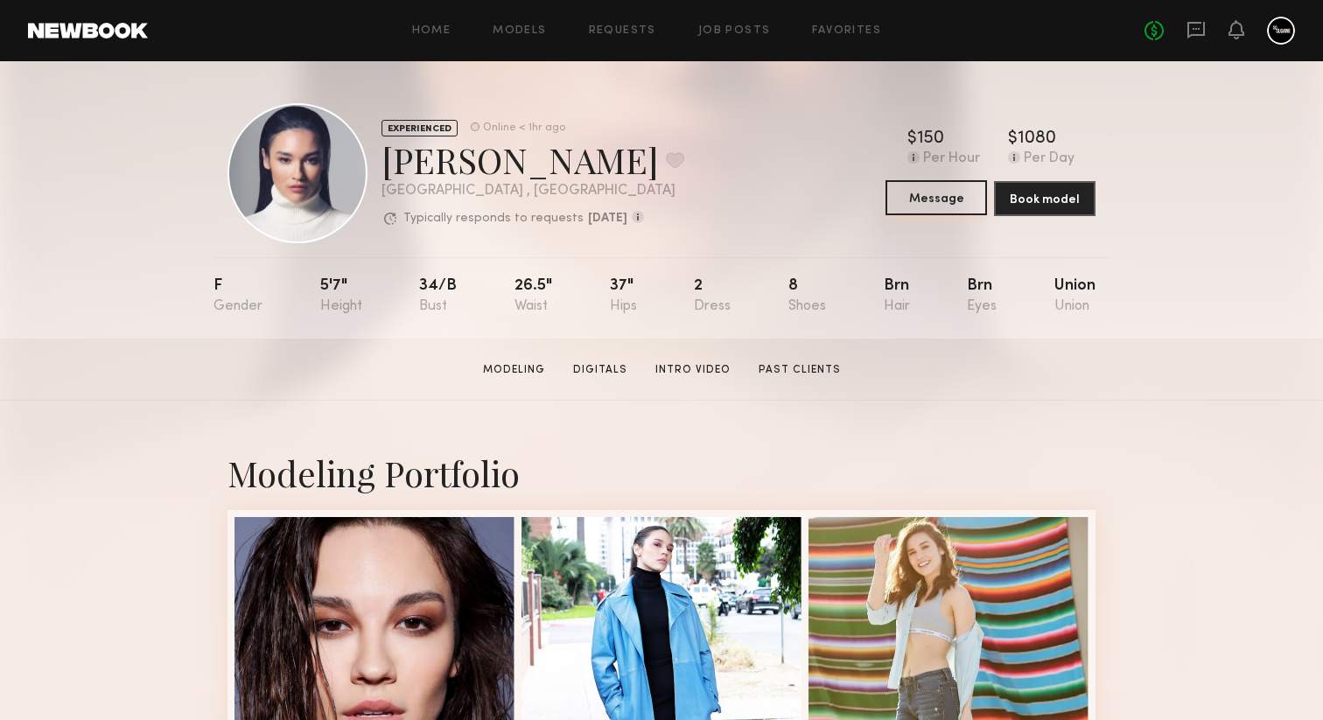
click at [946, 200] on button "Message" at bounding box center [935, 197] width 101 height 35
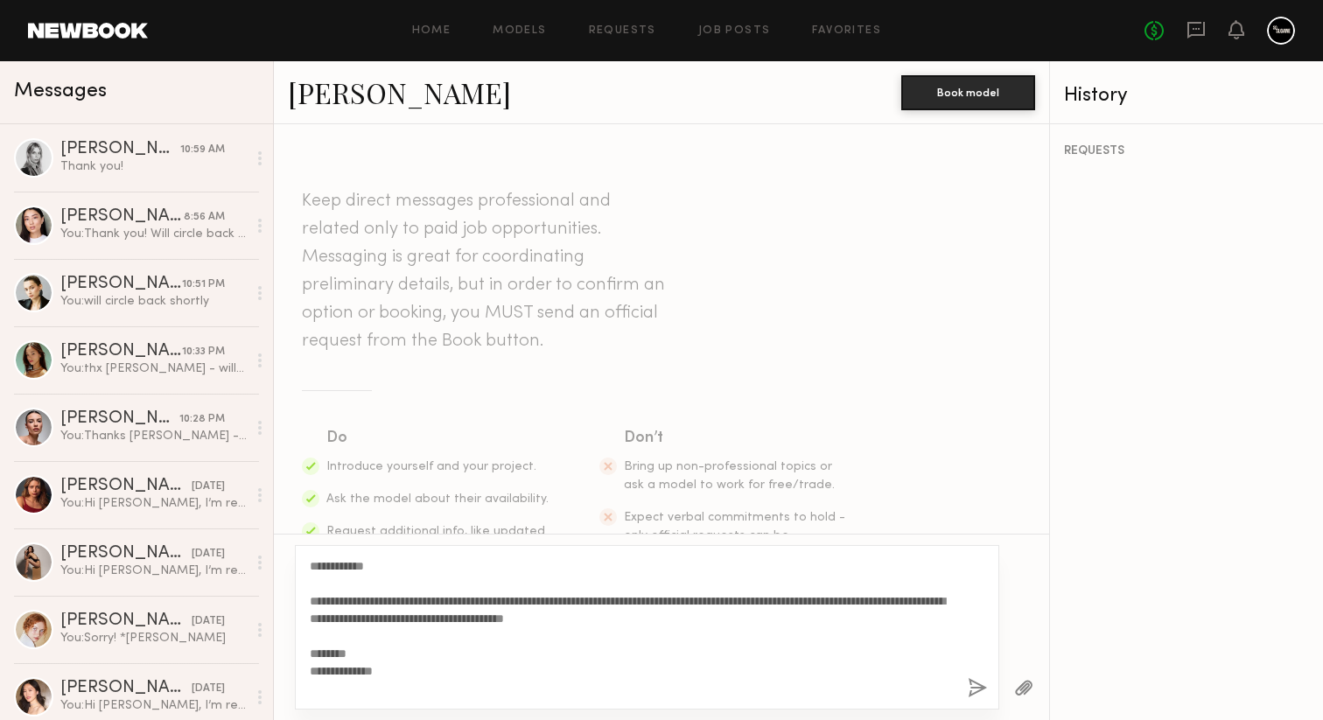
click at [372, 567] on textarea "**********" at bounding box center [632, 627] width 644 height 140
type textarea "**********"
click at [971, 686] on button "button" at bounding box center [977, 689] width 19 height 22
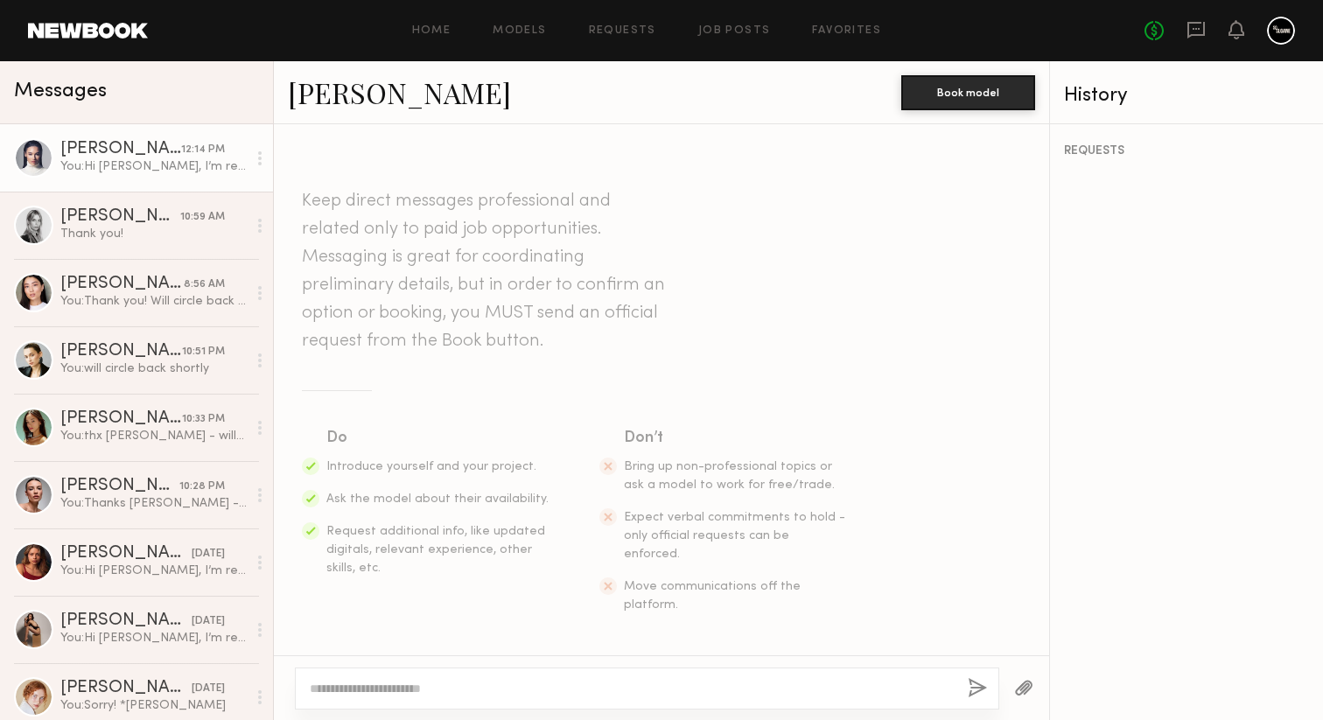
scroll to position [896, 0]
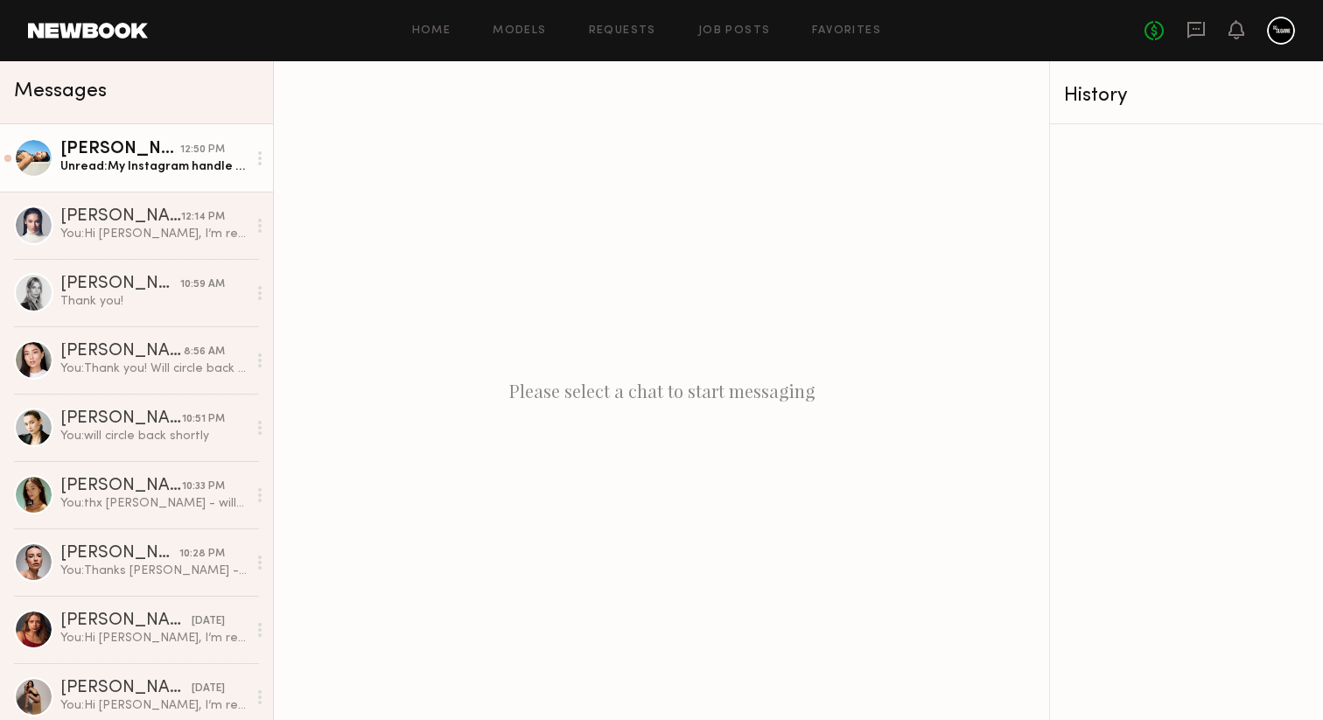
click at [136, 153] on div "[PERSON_NAME]" at bounding box center [120, 149] width 120 height 17
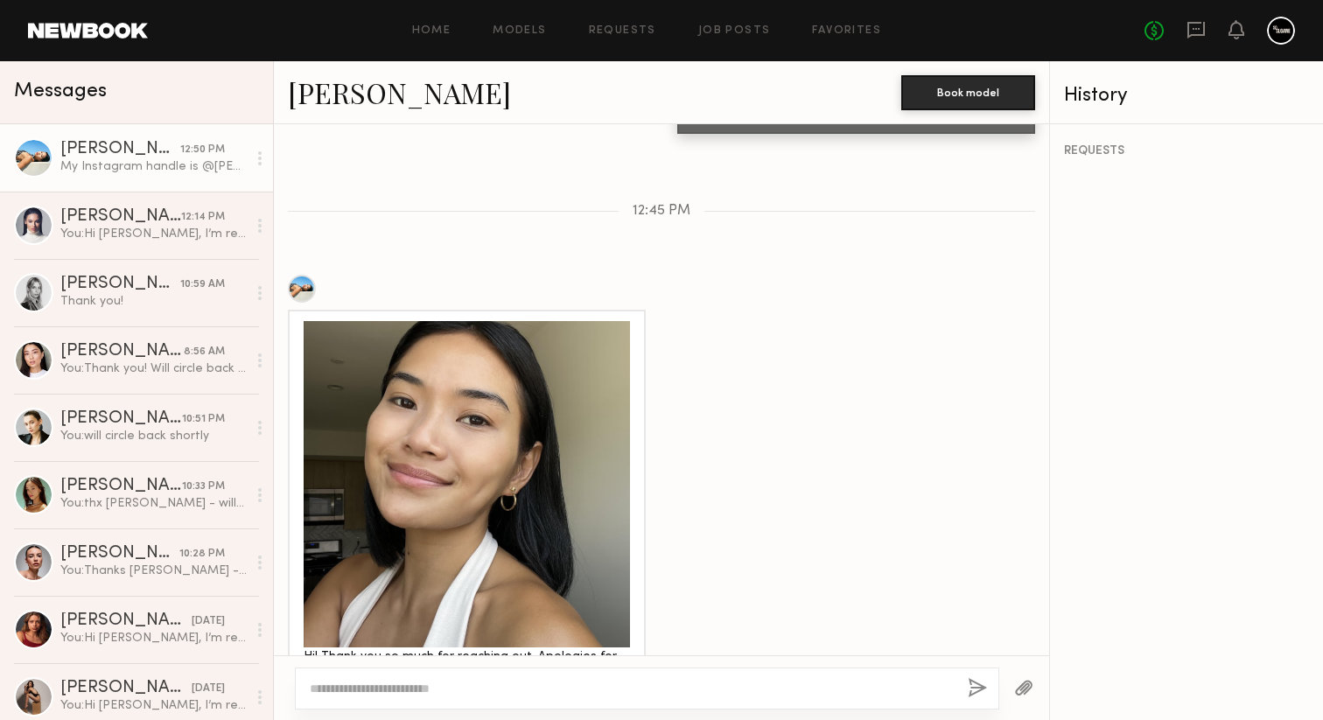
scroll to position [1400, 0]
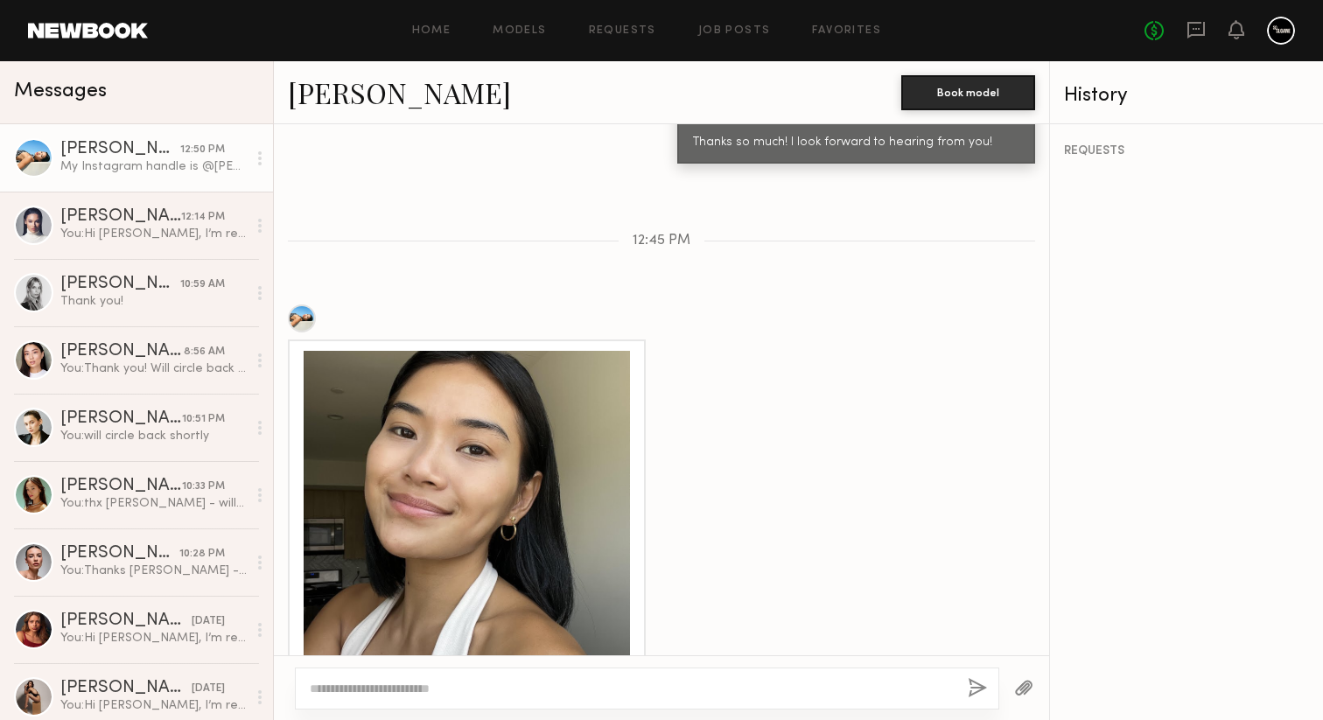
click at [499, 470] on div at bounding box center [467, 514] width 326 height 326
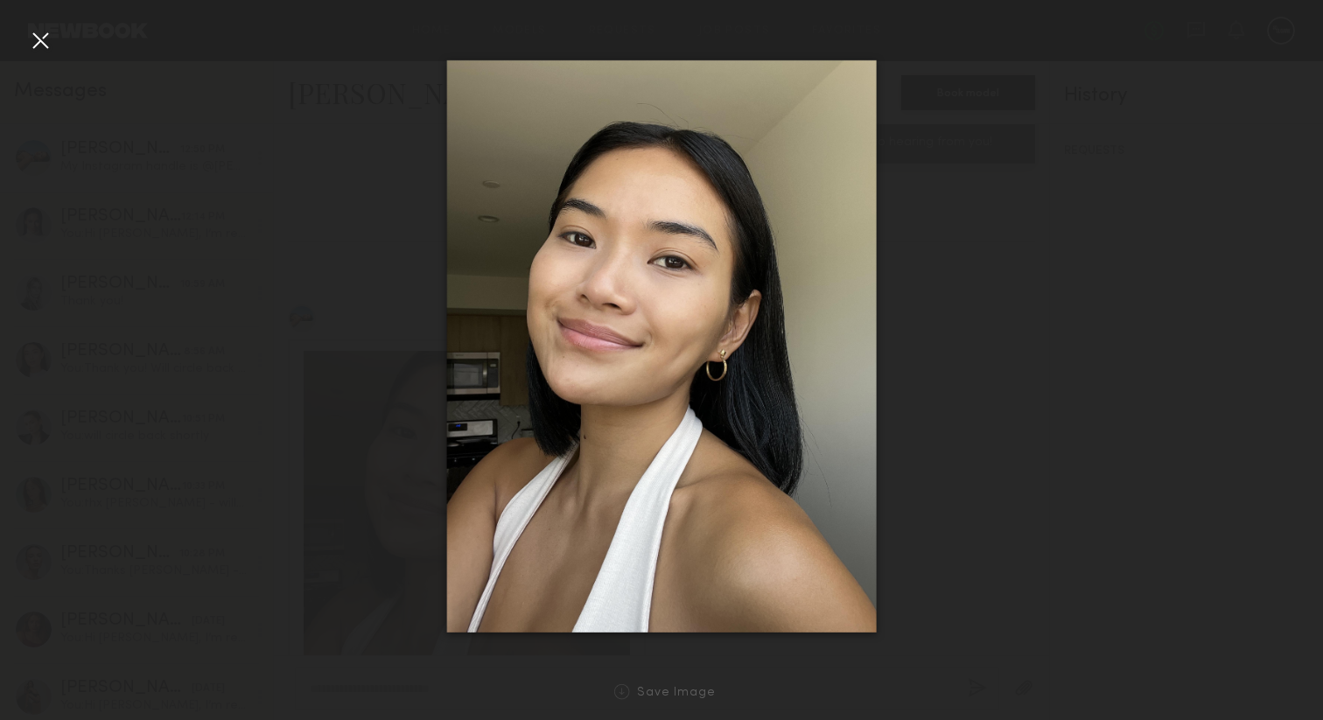
click at [35, 36] on div at bounding box center [40, 40] width 28 height 28
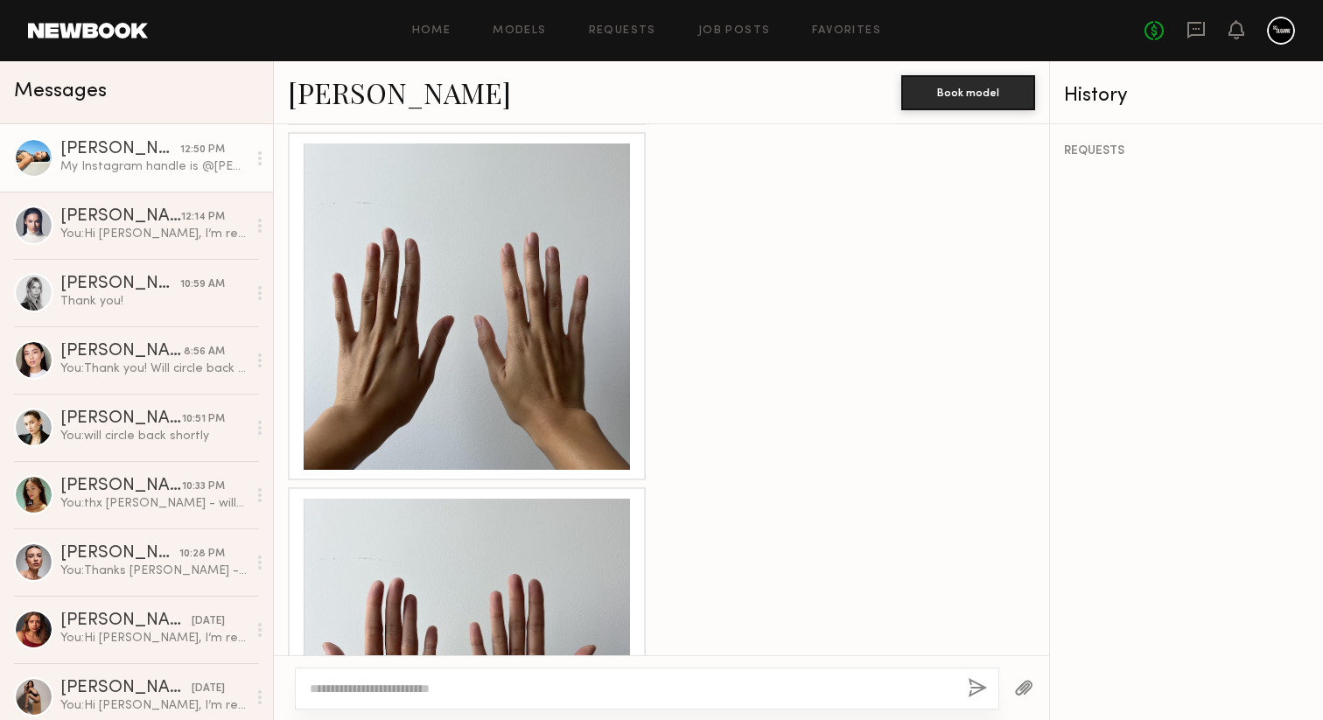
scroll to position [2395, 0]
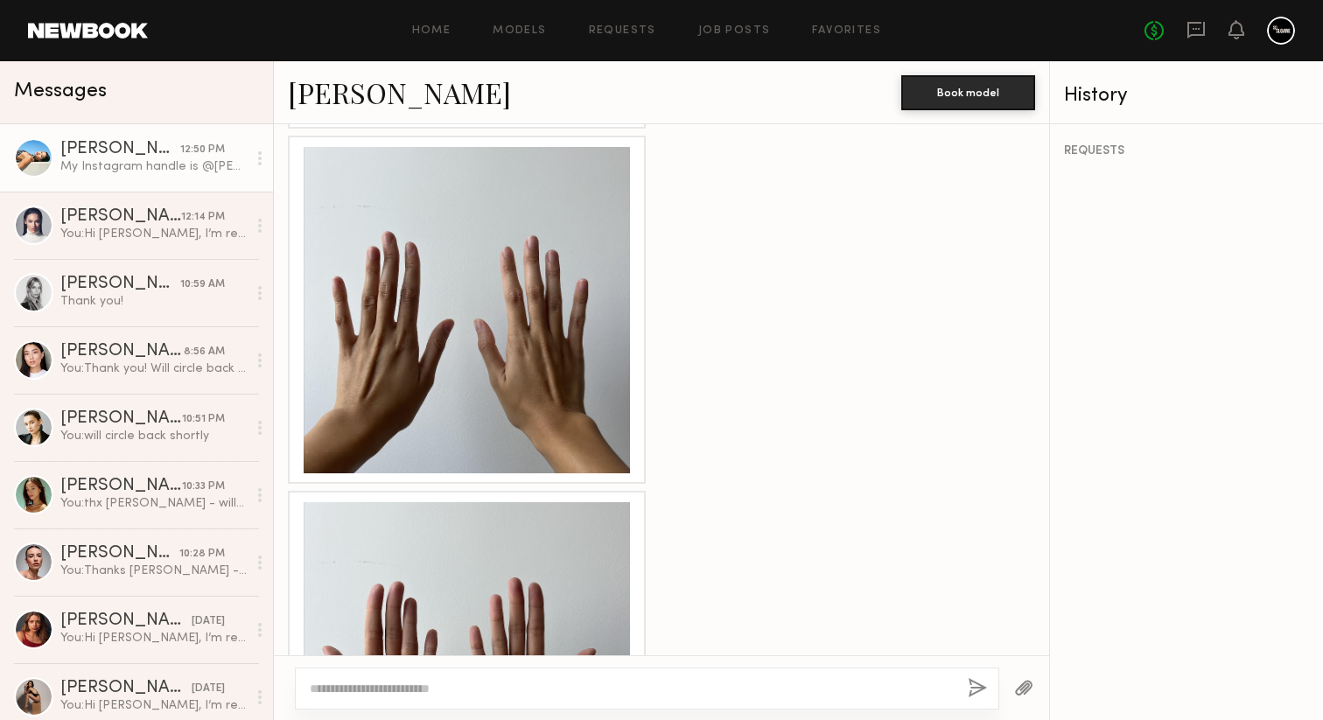
click at [413, 279] on div at bounding box center [467, 310] width 326 height 326
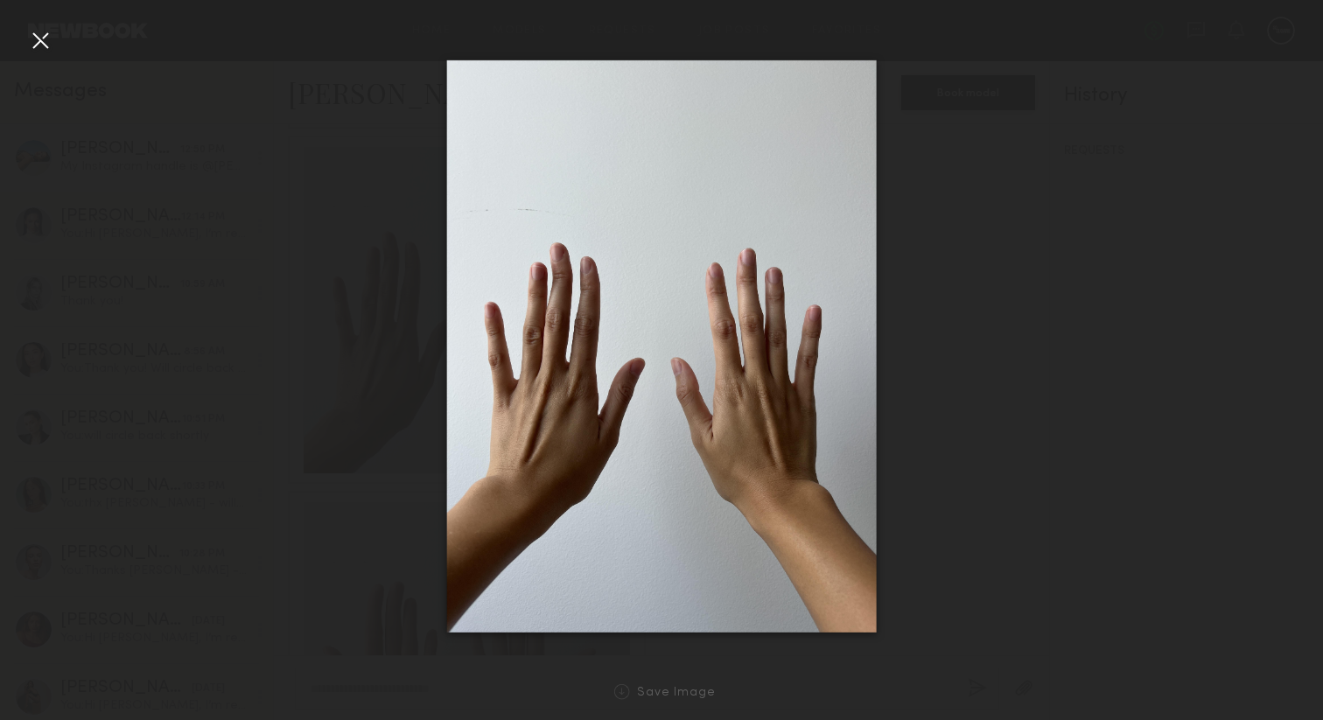
click at [37, 33] on div at bounding box center [40, 40] width 28 height 28
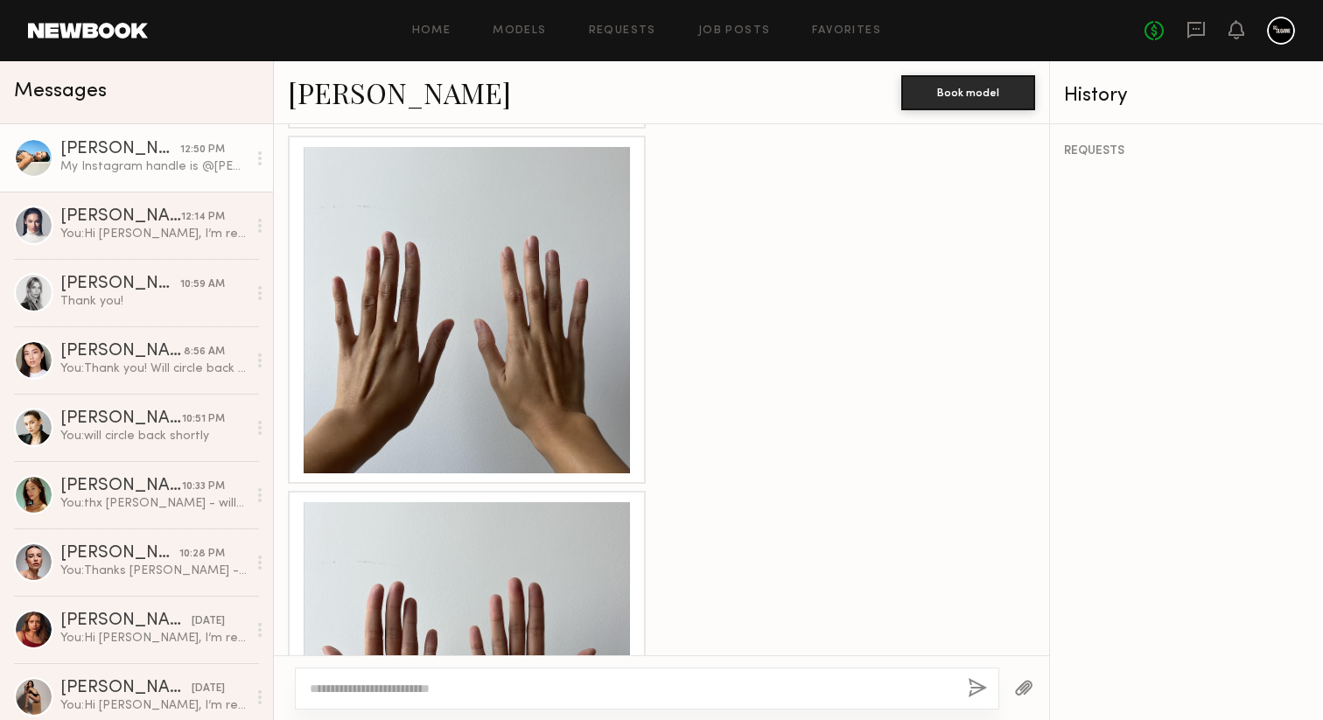
scroll to position [2594, 0]
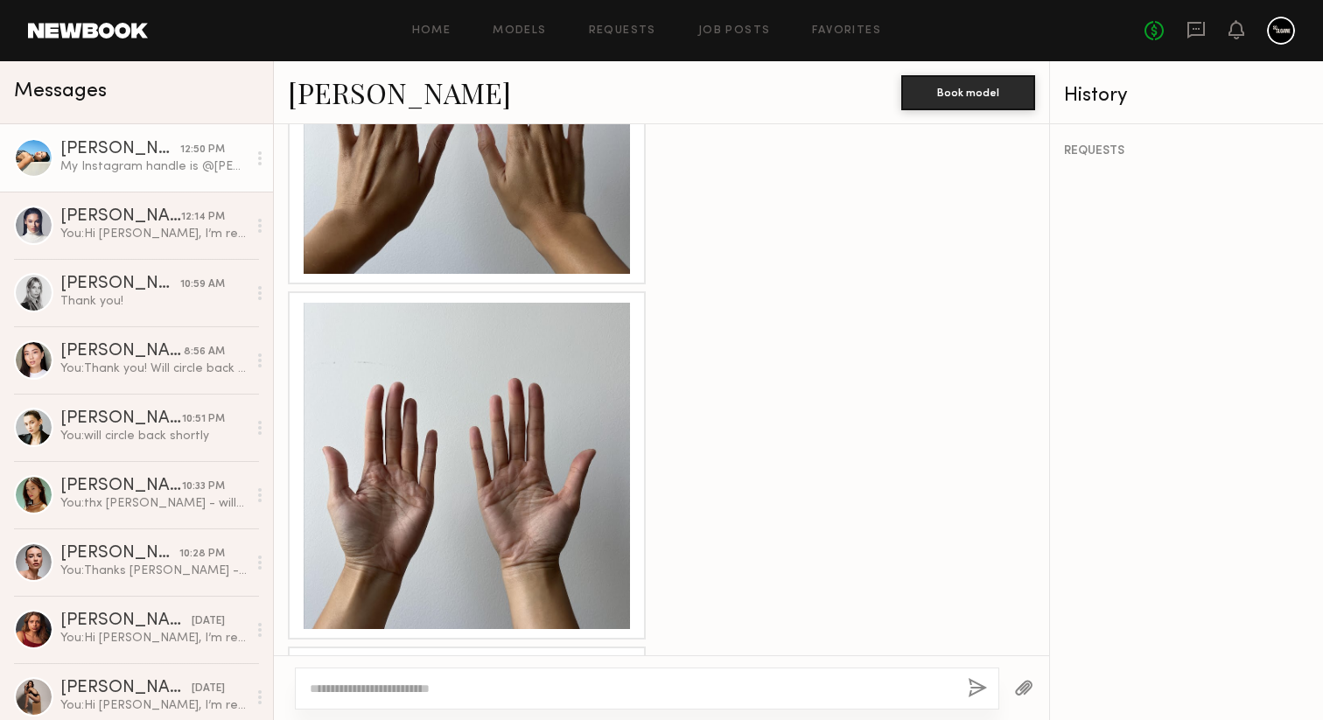
click at [437, 446] on div at bounding box center [467, 466] width 326 height 326
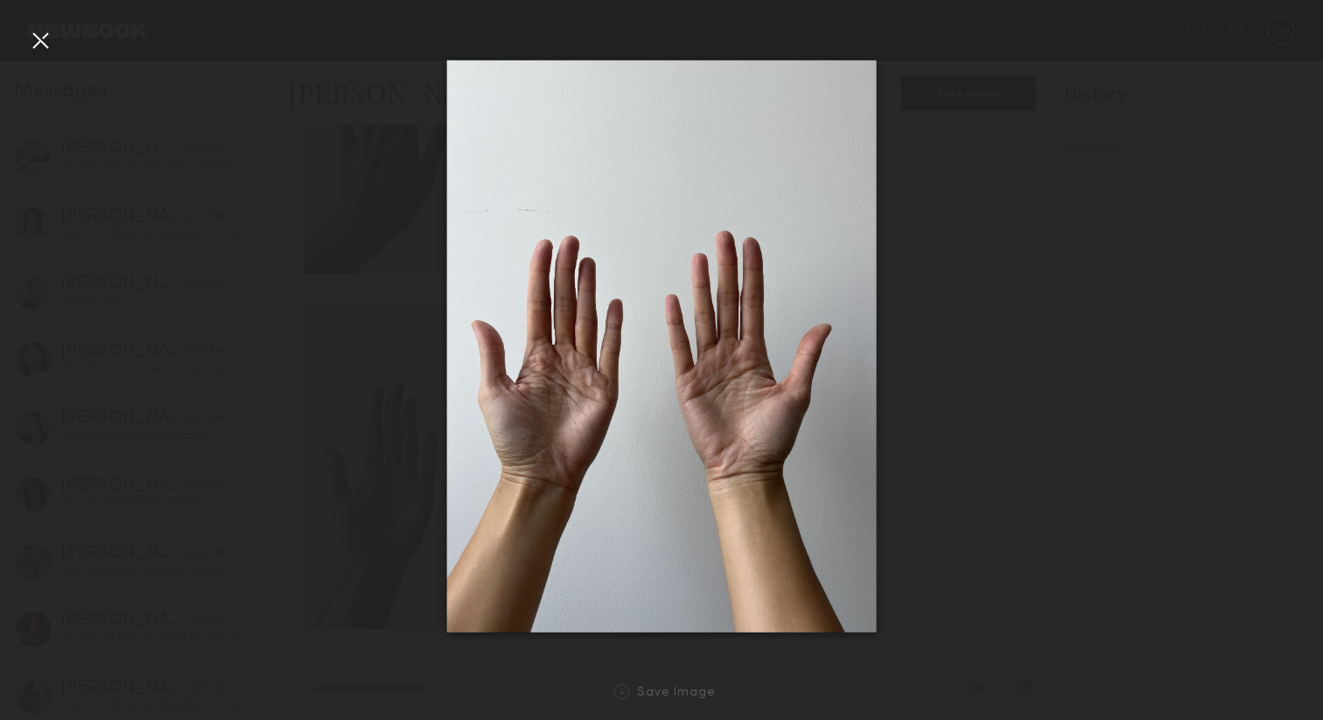
click at [45, 45] on div at bounding box center [40, 40] width 28 height 28
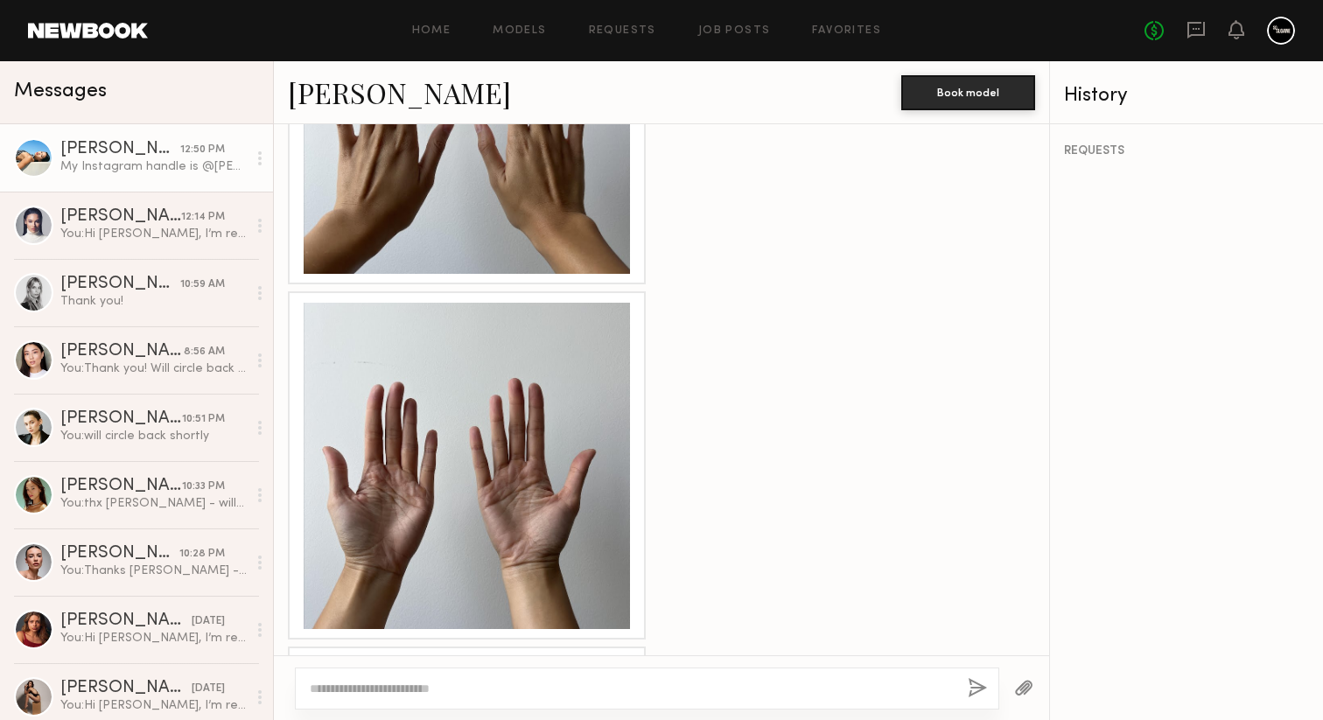
drag, startPoint x: 517, startPoint y: 600, endPoint x: 437, endPoint y: 600, distance: 79.6
click at [437, 658] on div "My Instagram handle is @[PERSON_NAME] & I have two small tattoos on both my arm…" at bounding box center [467, 678] width 326 height 40
copy div "@czarinallane"
drag, startPoint x: 450, startPoint y: 598, endPoint x: 1232, endPoint y: 3, distance: 982.3
click at [0, 0] on nb-messenger-layout "Home Models Requests Job Posts Favorites Sign Out No fees up to $5,000 Messages…" at bounding box center [661, 360] width 1323 height 720
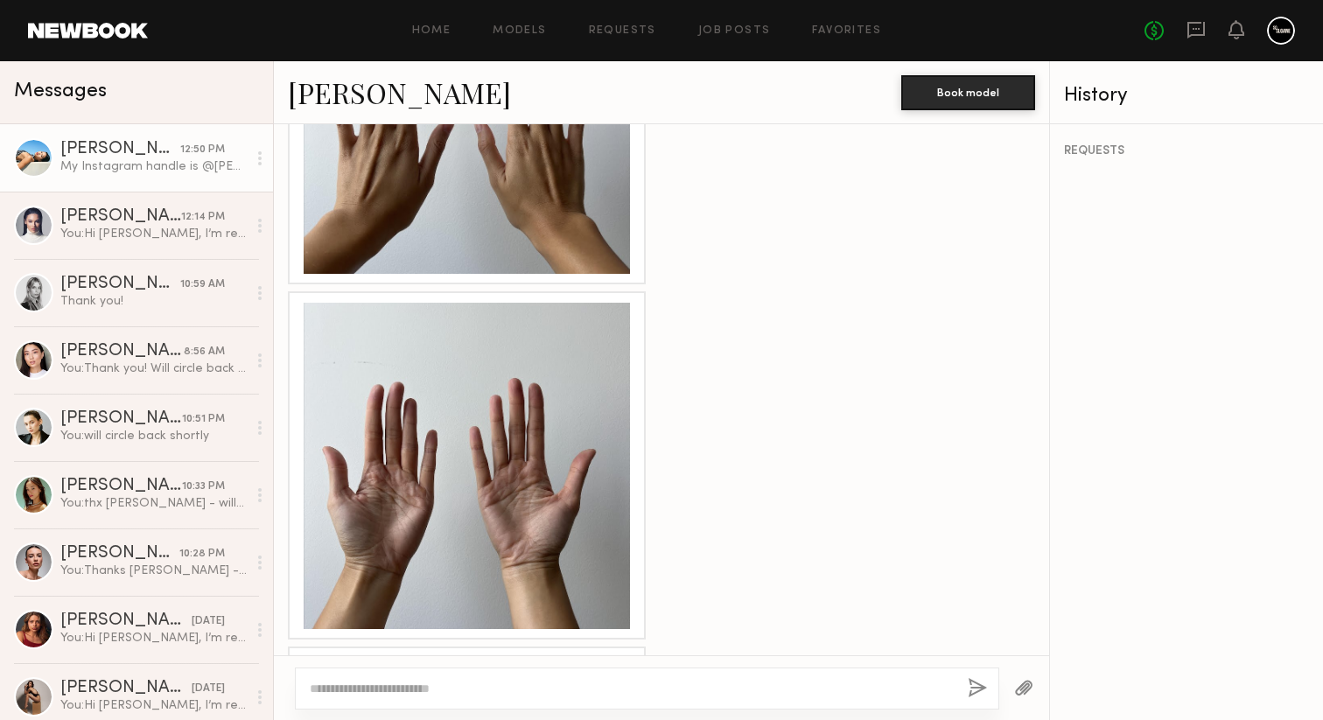
click at [639, 680] on div at bounding box center [632, 688] width 644 height 17
click at [633, 686] on textarea at bounding box center [632, 688] width 644 height 17
type textarea "**********"
click at [973, 684] on button "button" at bounding box center [977, 689] width 19 height 22
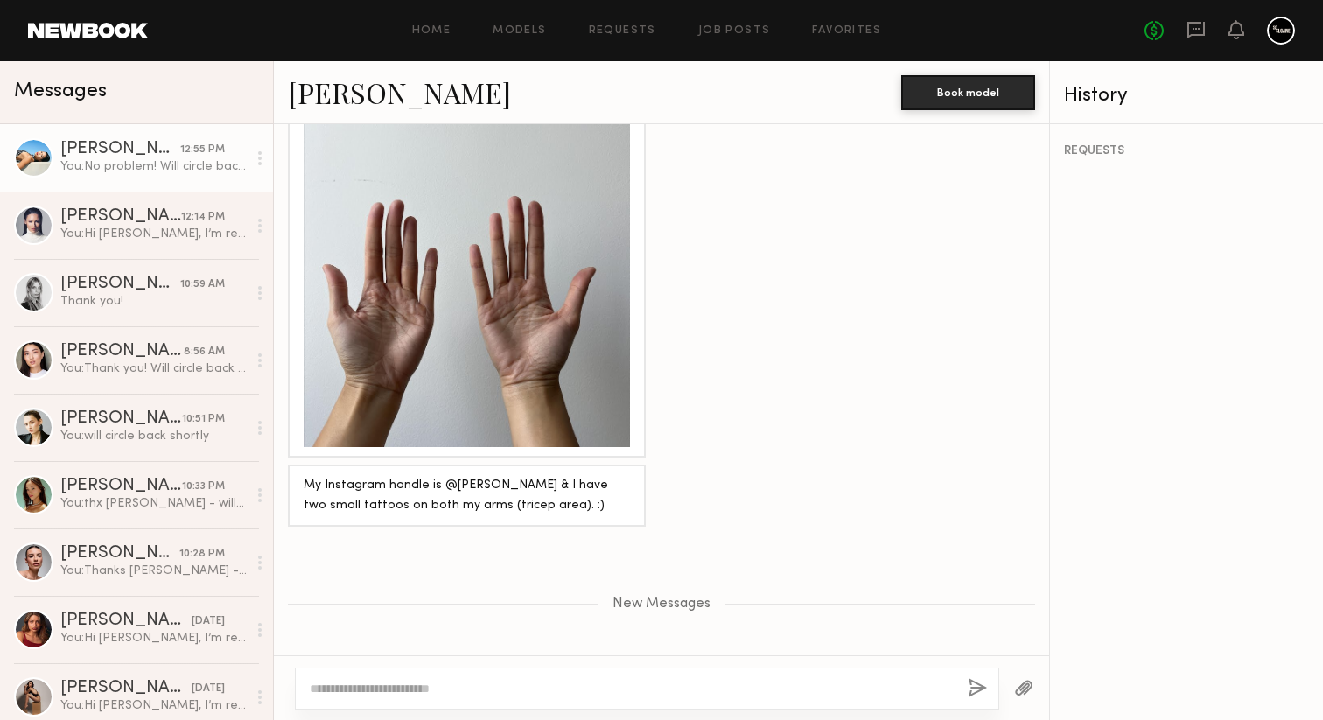
click at [339, 89] on link "[PERSON_NAME]" at bounding box center [399, 92] width 223 height 38
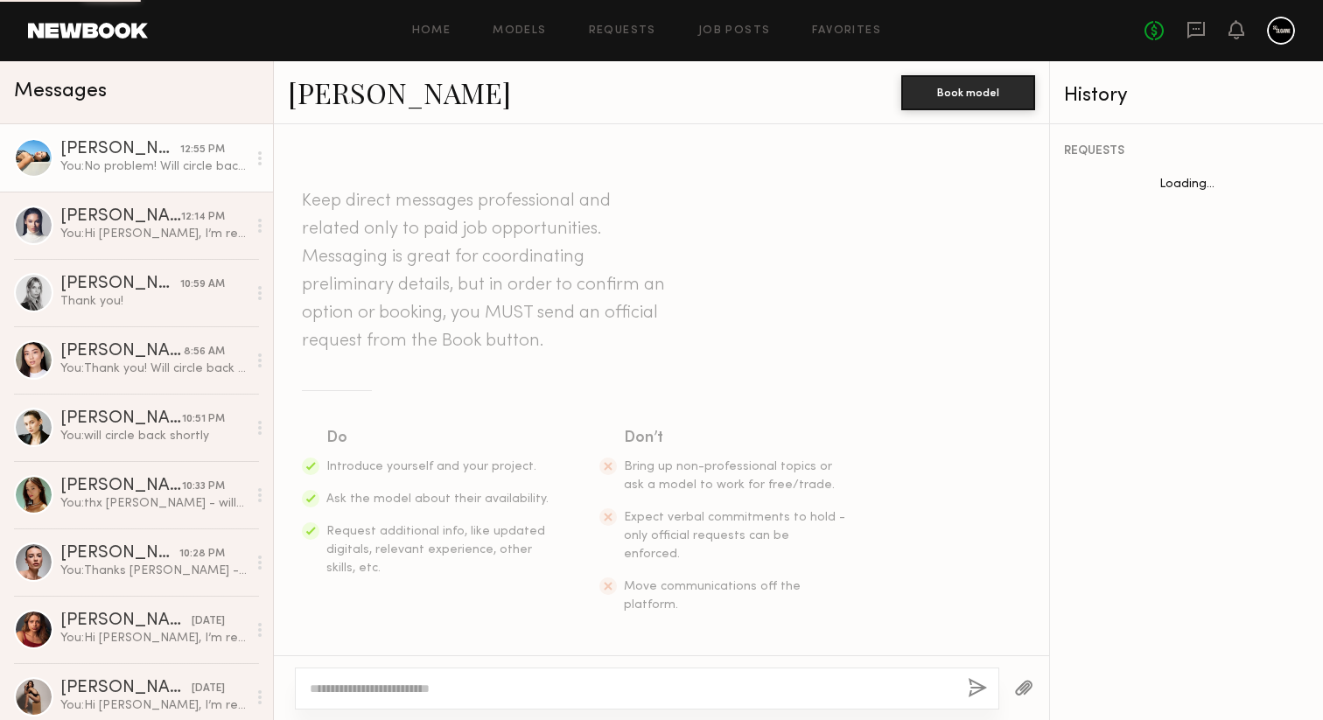
scroll to position [2643, 0]
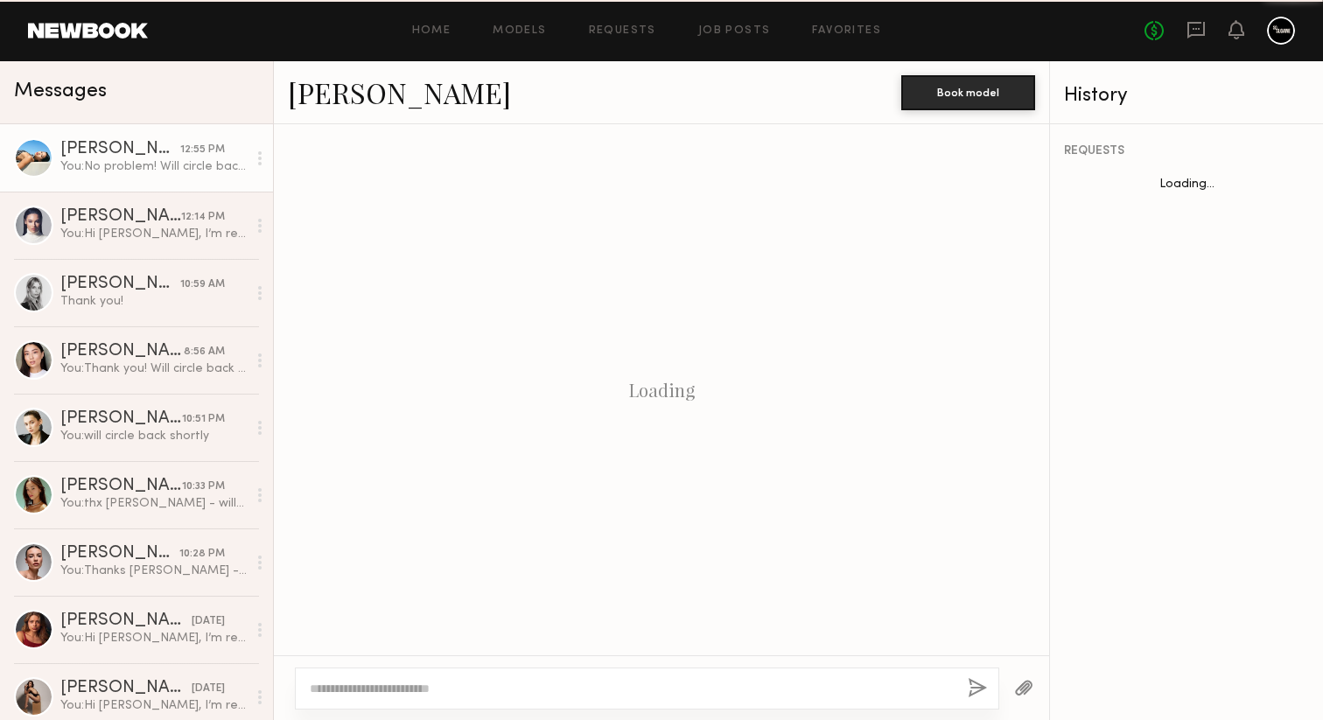
scroll to position [2643, 0]
